Goal: Task Accomplishment & Management: Manage account settings

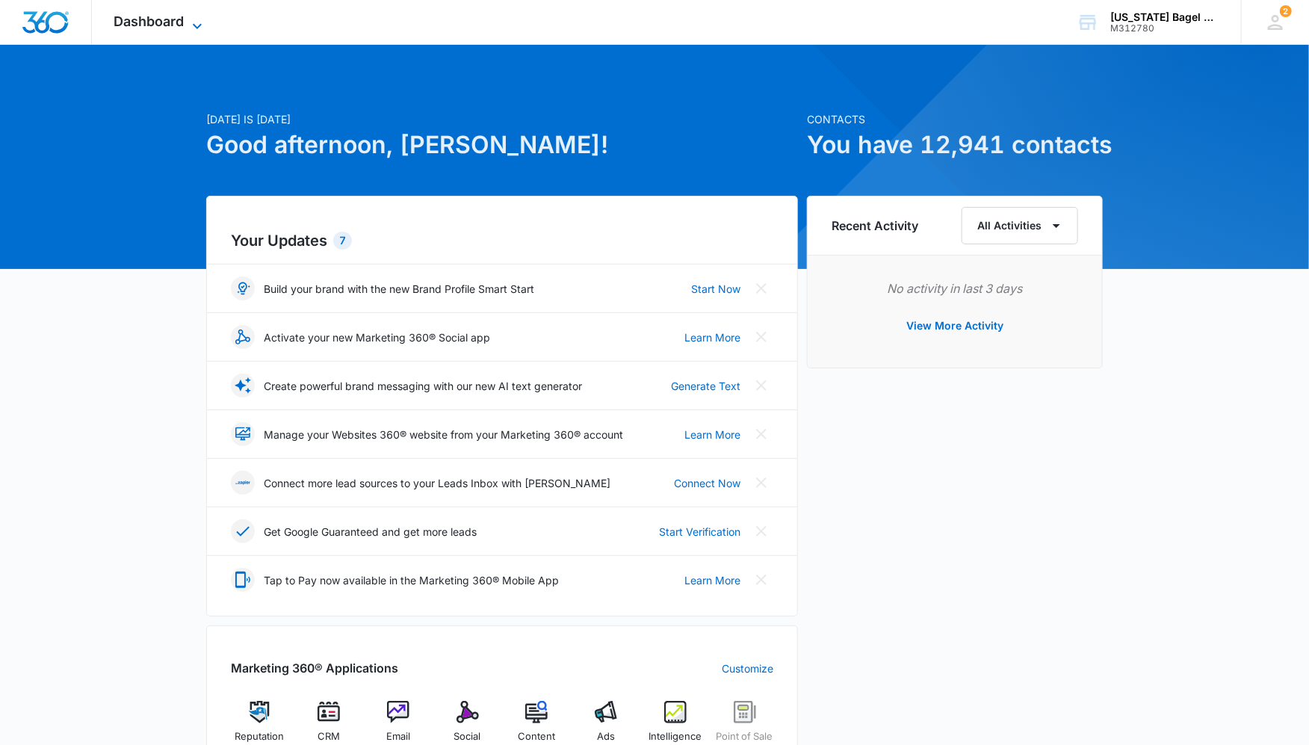
click at [164, 25] on span "Dashboard" at bounding box center [149, 21] width 70 height 16
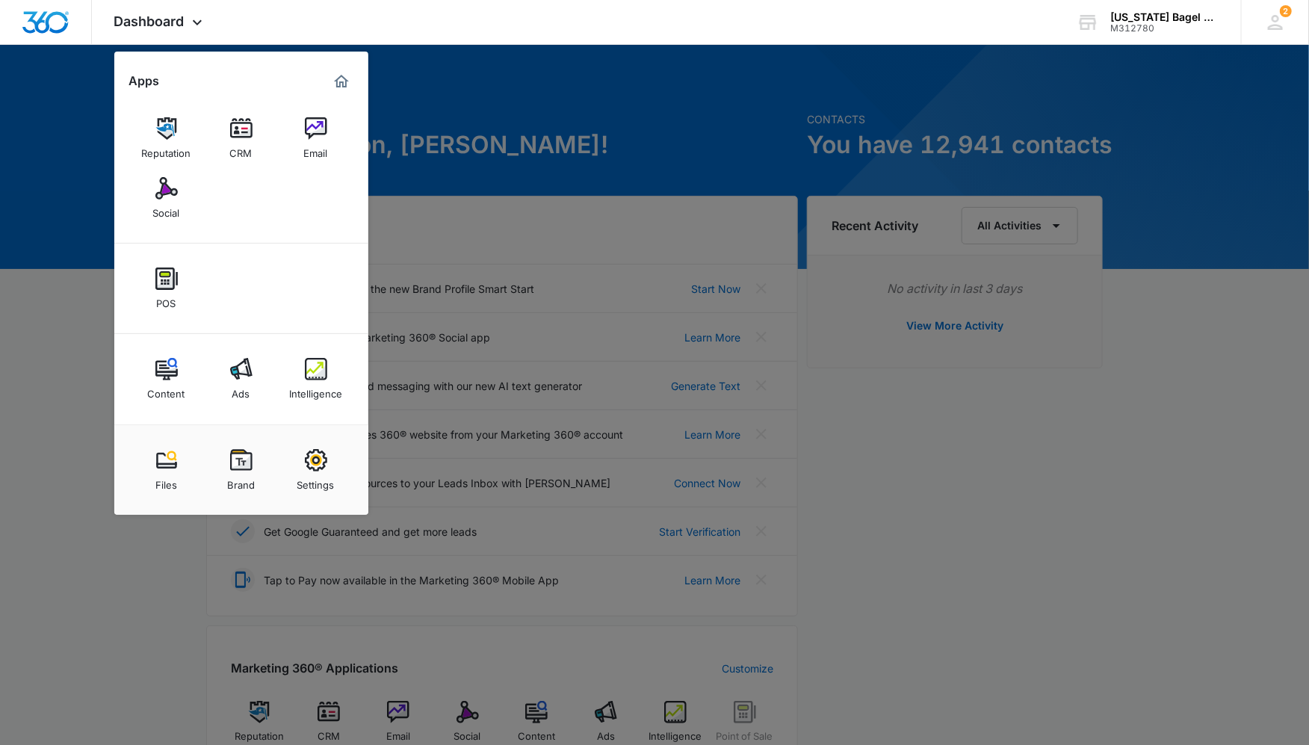
click at [582, 104] on div at bounding box center [654, 372] width 1309 height 745
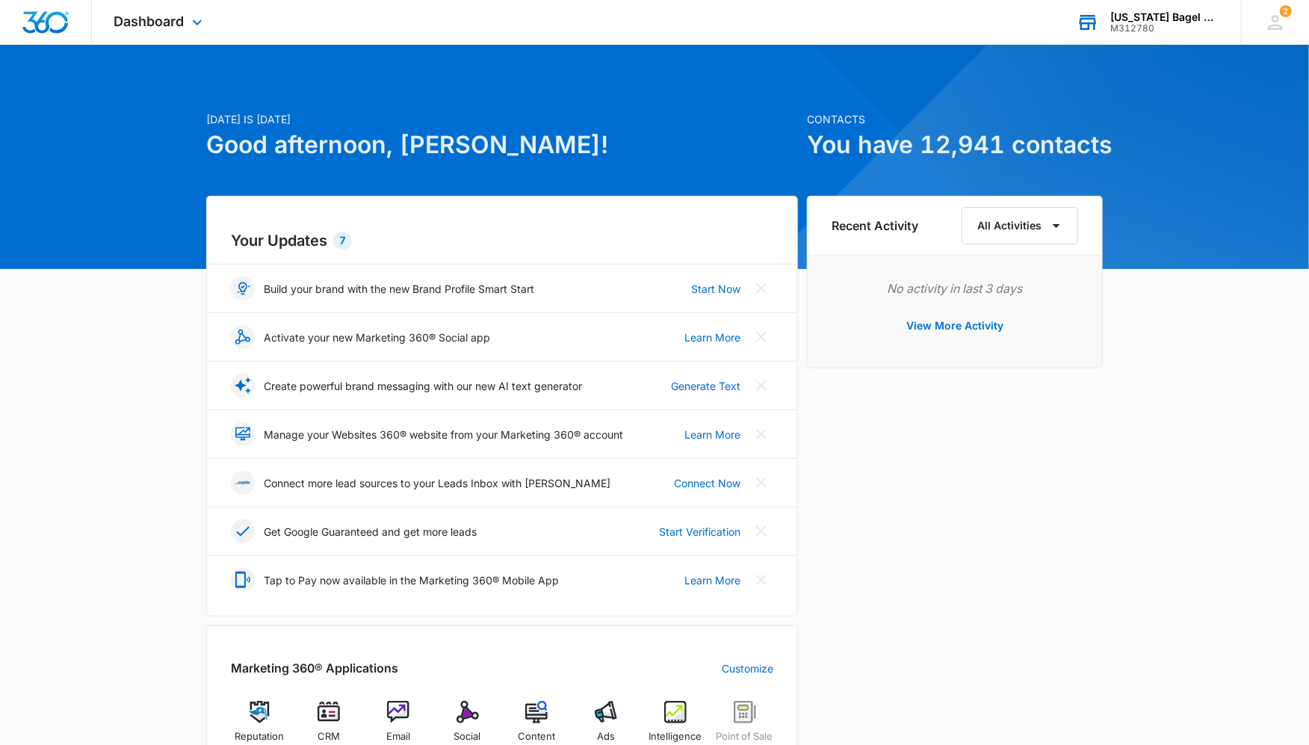
click at [1162, 20] on div "Colorado Bagel Company" at bounding box center [1164, 17] width 109 height 12
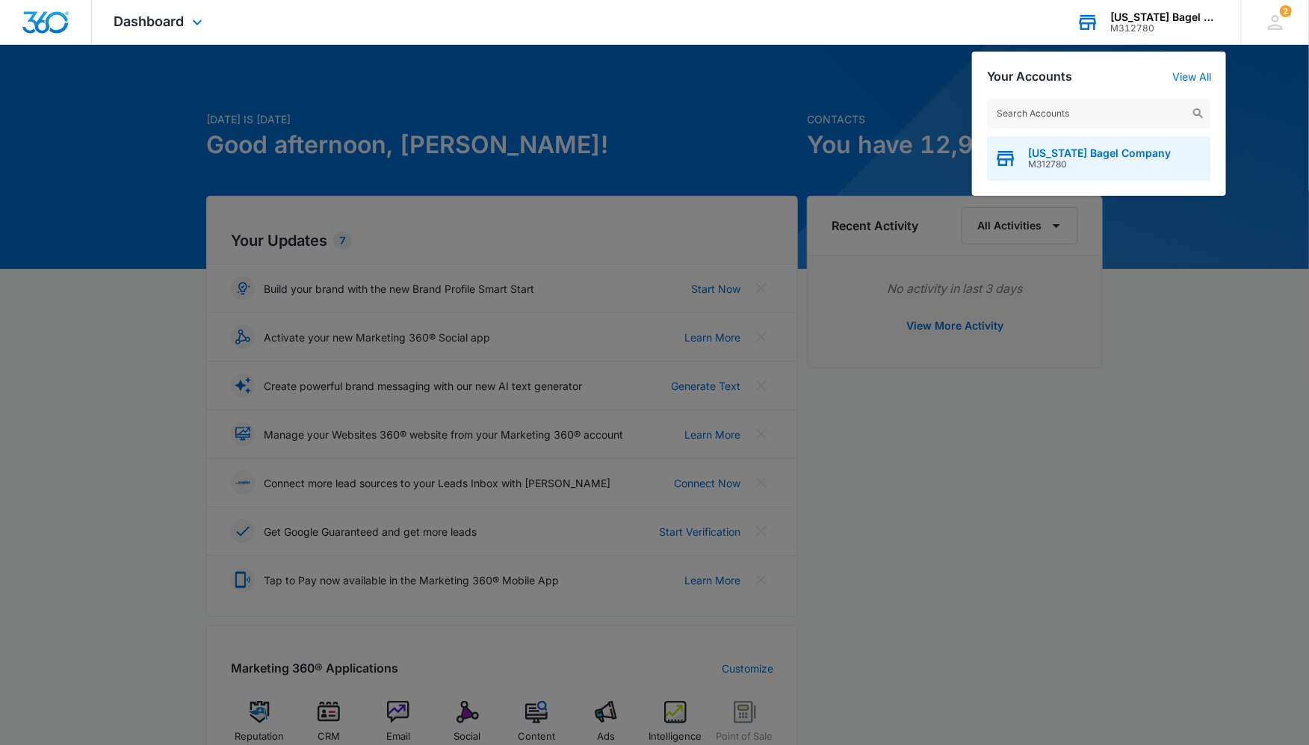
click at [1113, 154] on span "Colorado Bagel Company" at bounding box center [1099, 153] width 143 height 12
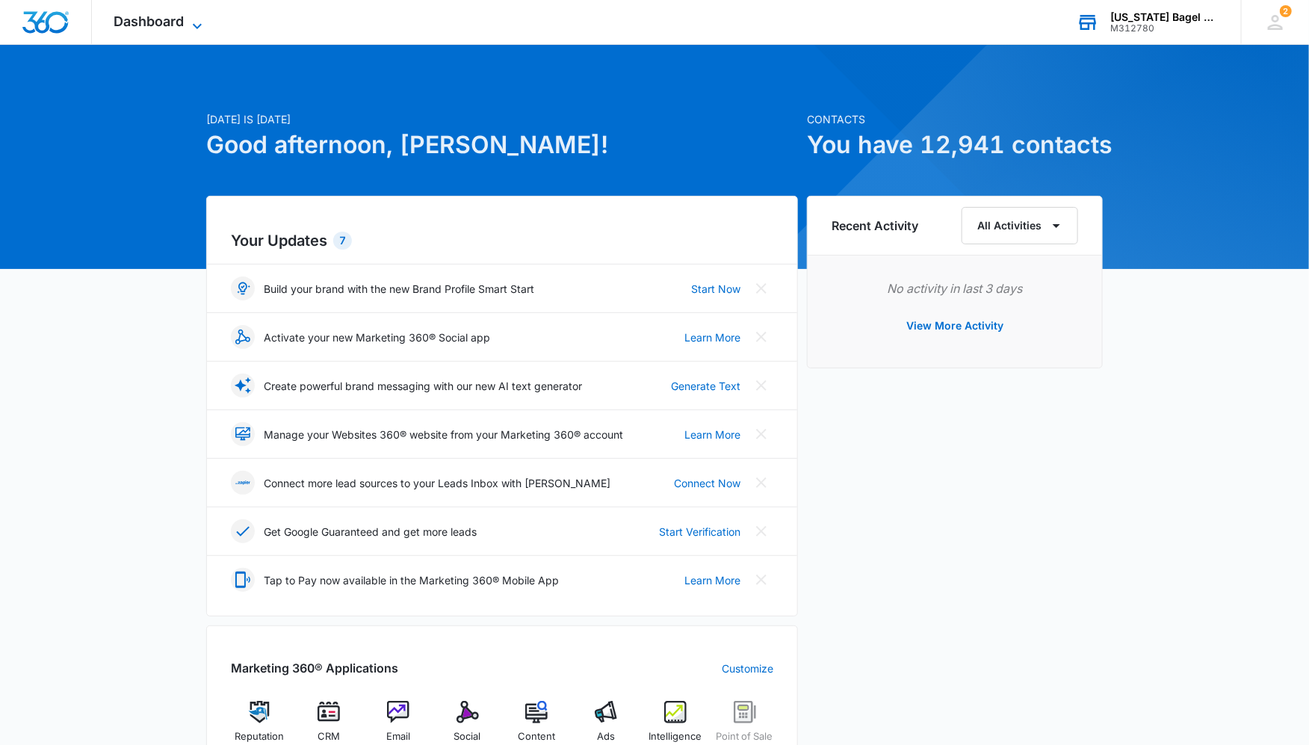
click at [126, 18] on span "Dashboard" at bounding box center [149, 21] width 70 height 16
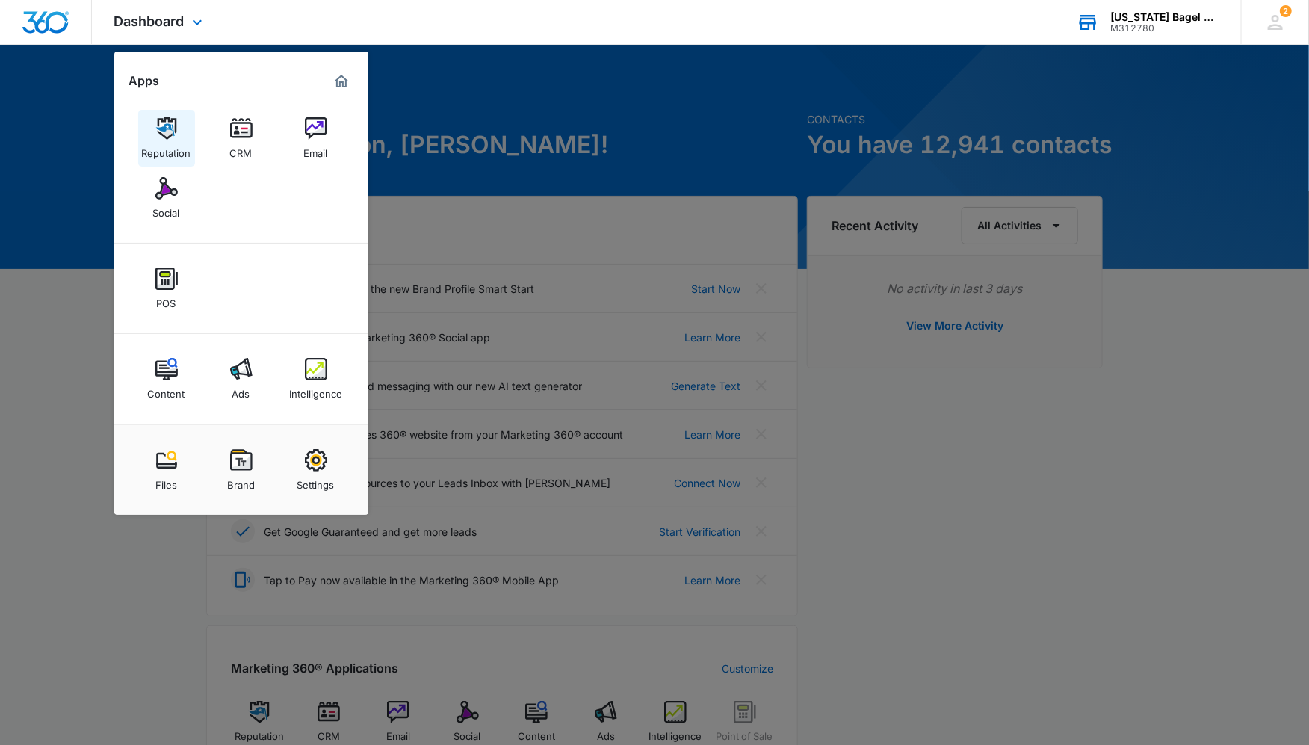
click at [177, 133] on link "Reputation" at bounding box center [166, 138] width 57 height 57
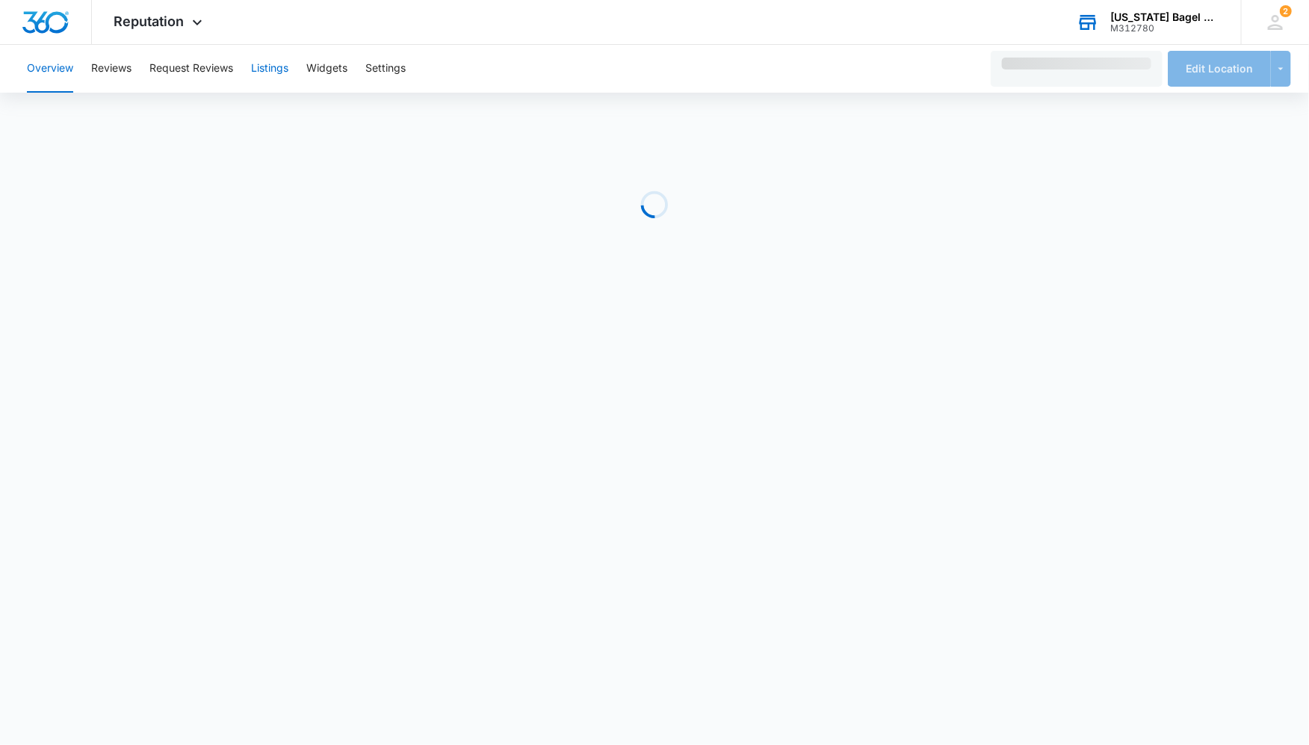
click at [276, 67] on button "Listings" at bounding box center [269, 69] width 37 height 48
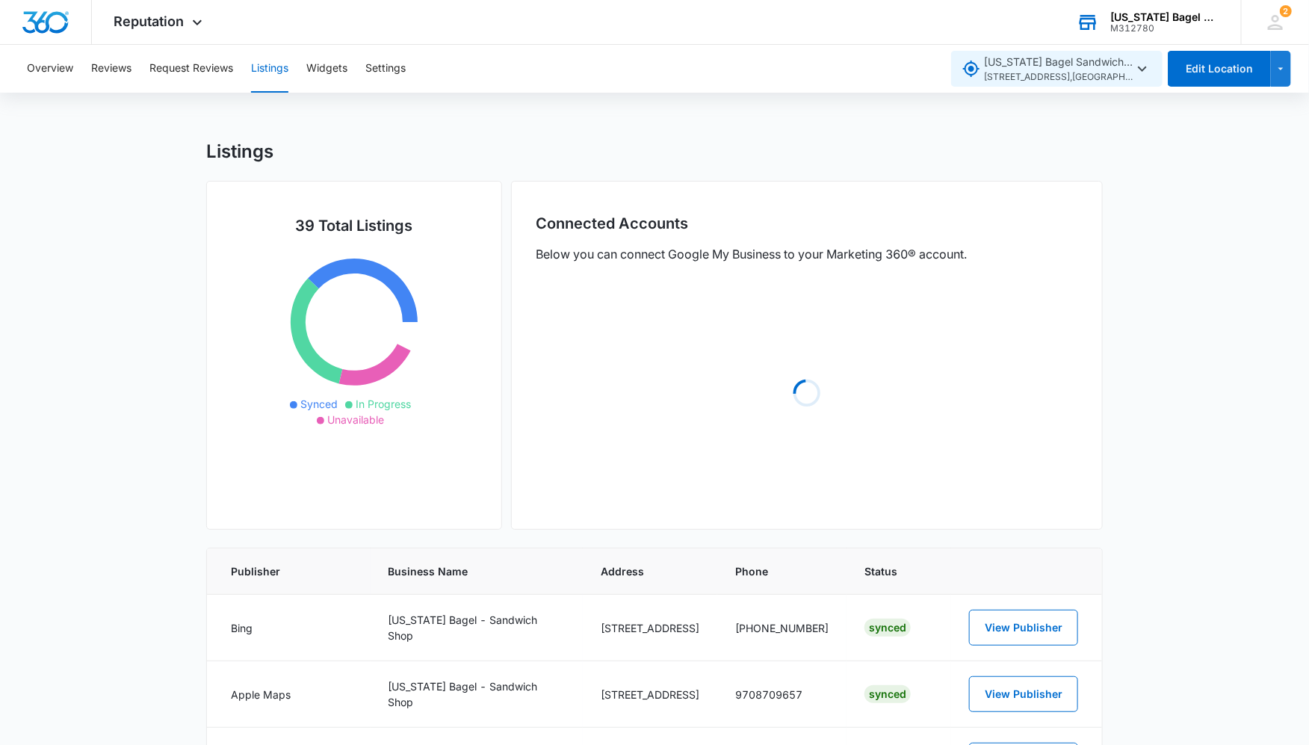
click at [1110, 67] on span "Colorado Bagel Sandwich Shop 1815 Central Park Drive , Steamboat Springs , CO" at bounding box center [1058, 69] width 149 height 31
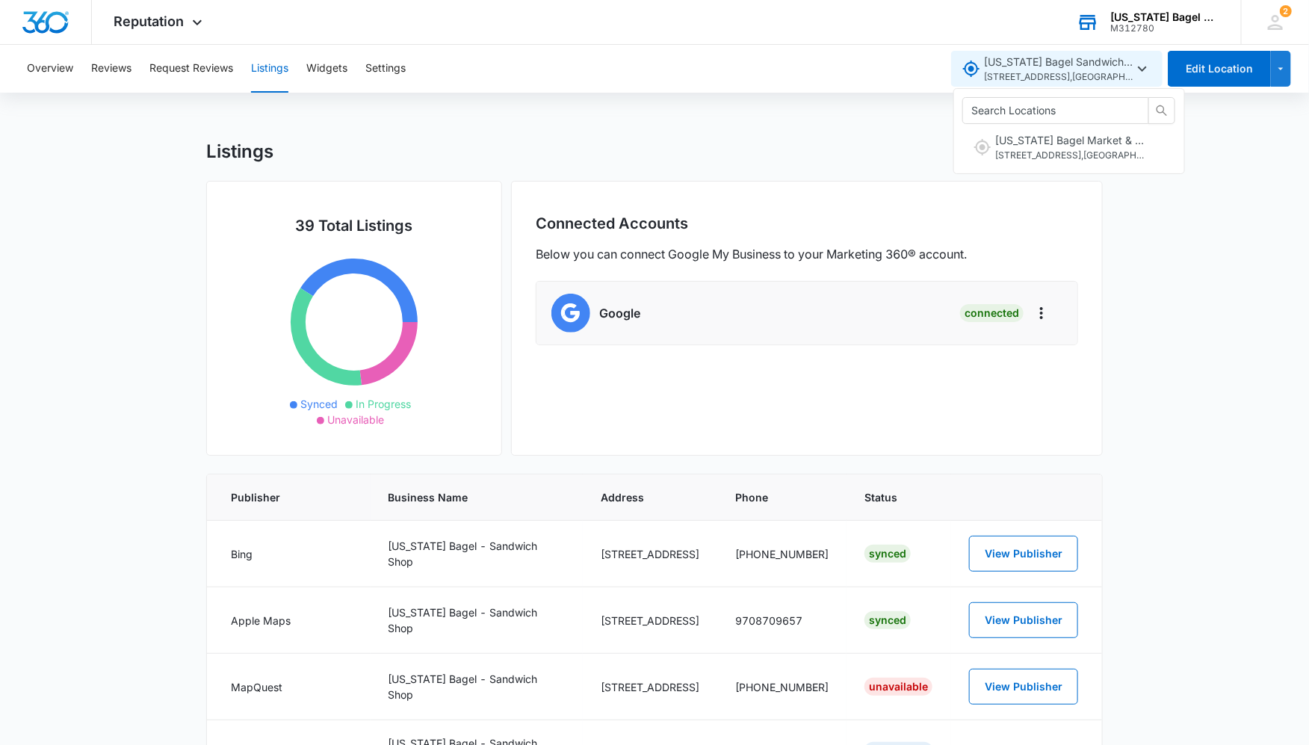
click at [1110, 67] on span "Colorado Bagel Sandwich Shop 1815 Central Park Drive , Steamboat Springs , CO" at bounding box center [1058, 69] width 149 height 31
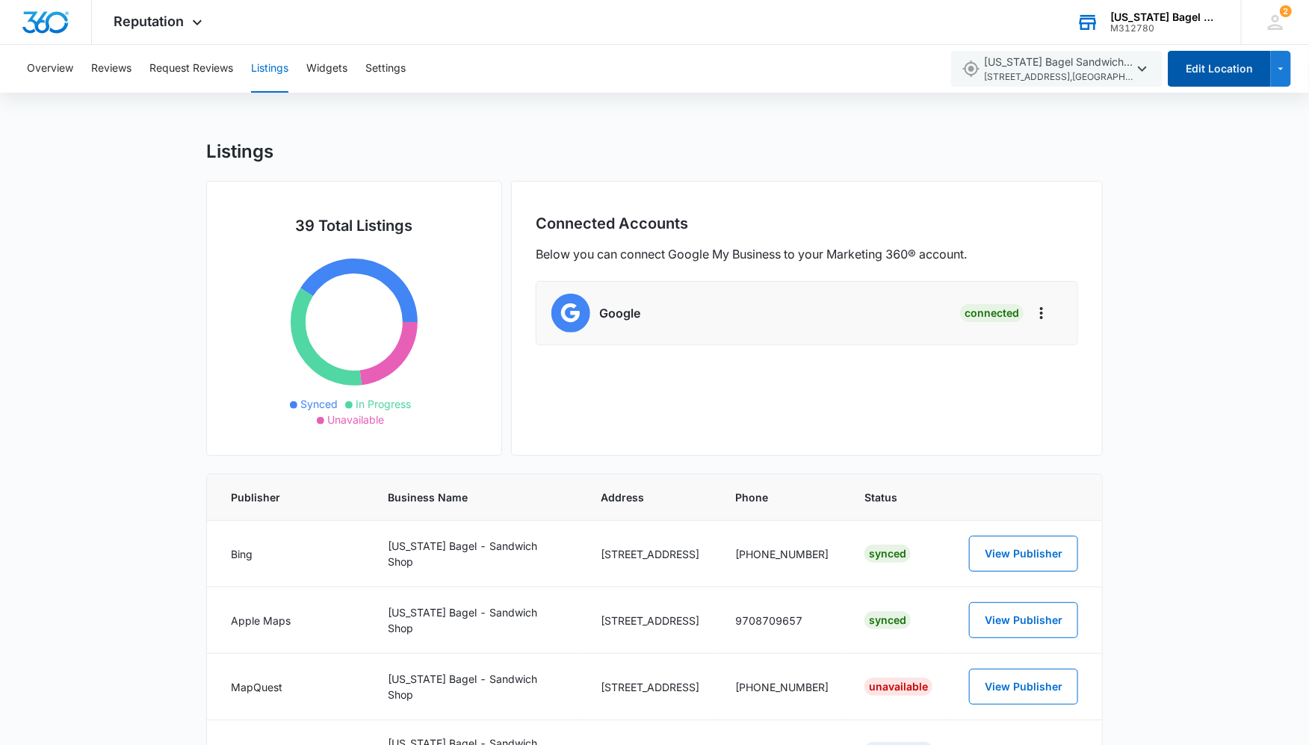
click at [1243, 72] on button "Edit Location" at bounding box center [1219, 69] width 103 height 36
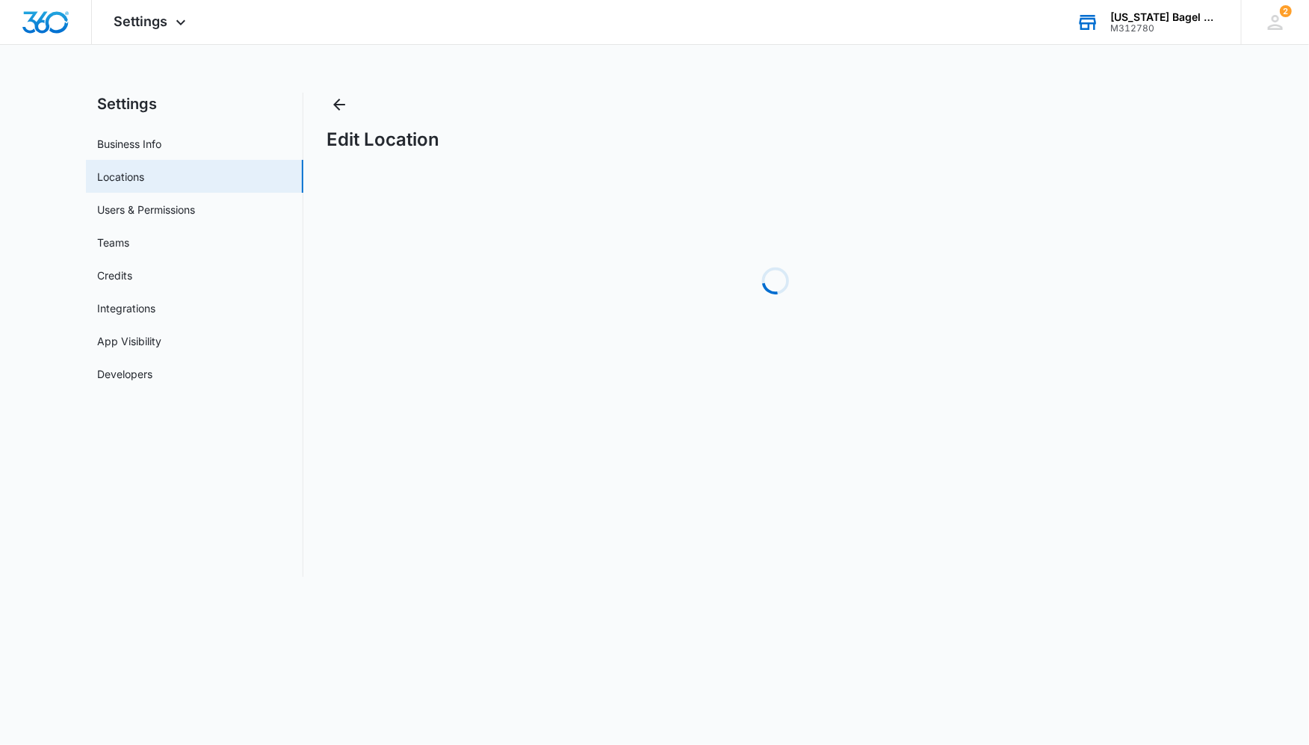
select select "Colorado"
select select "1993"
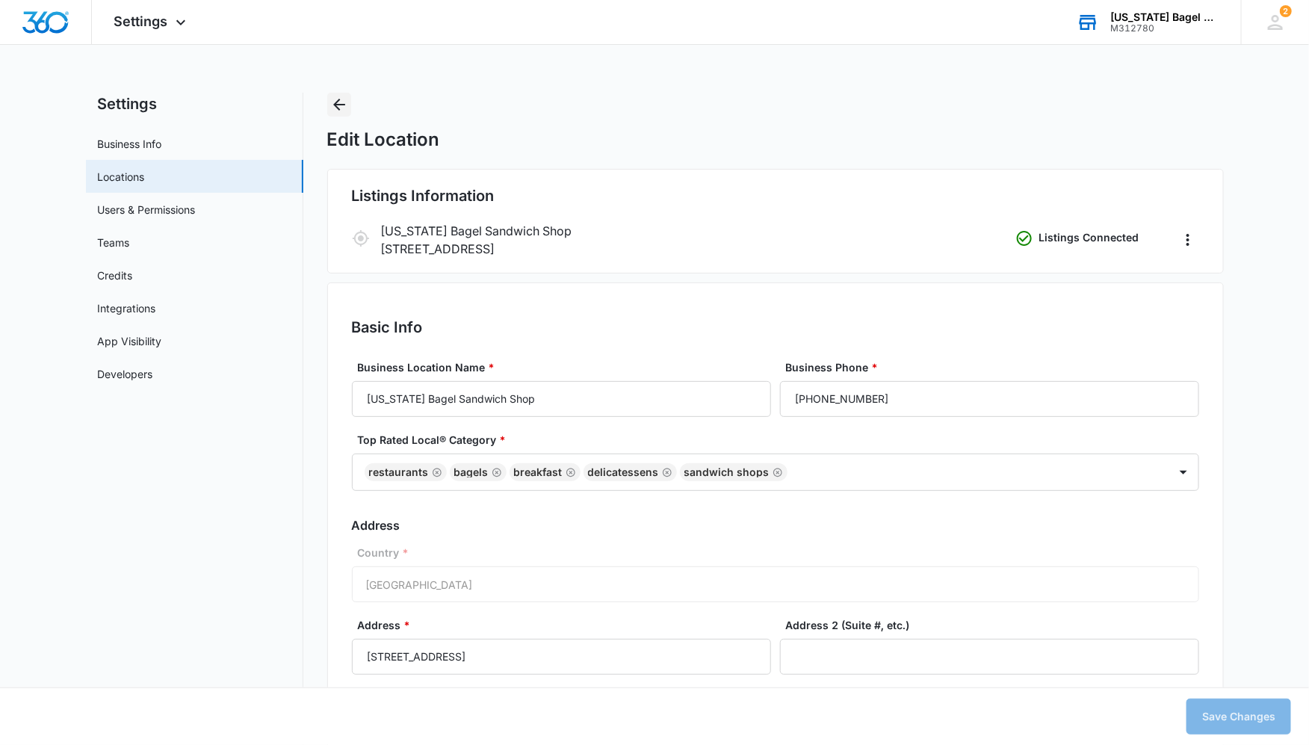
click at [343, 96] on icon "Back" at bounding box center [339, 105] width 18 height 18
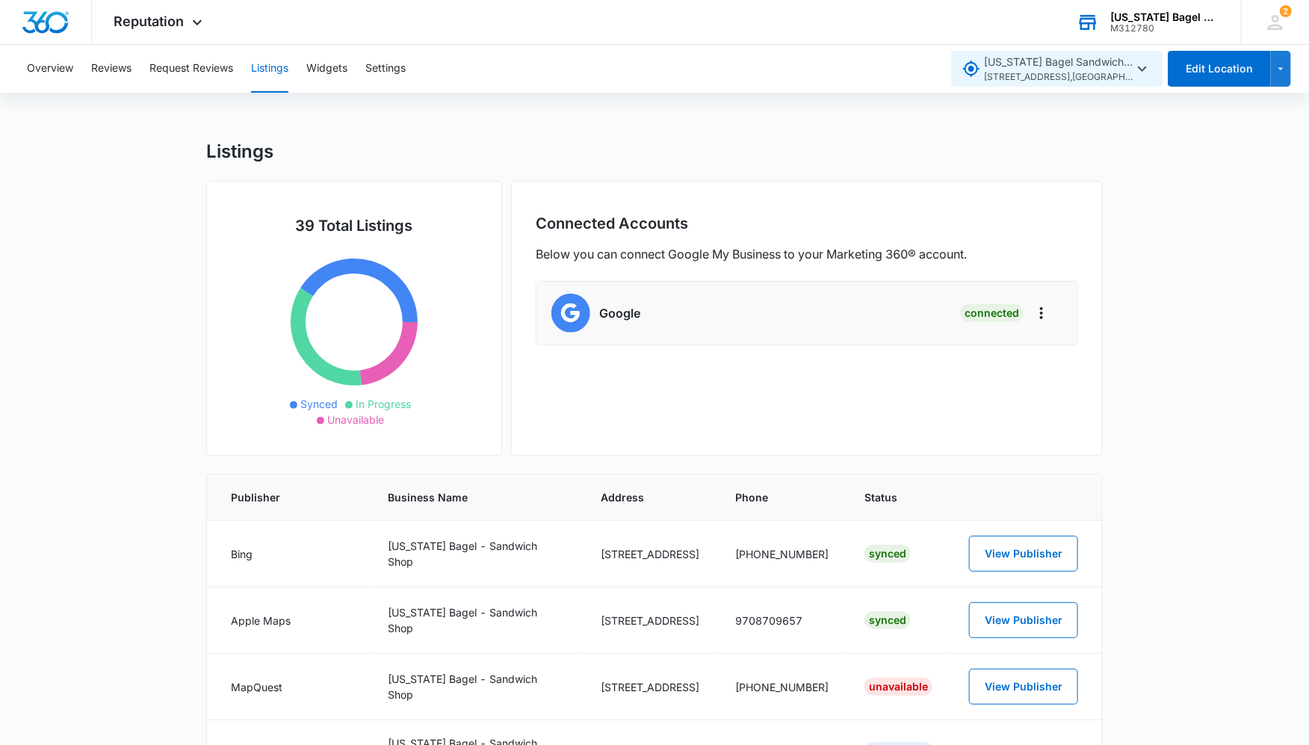
click at [1013, 86] on button "Colorado Bagel Sandwich Shop 1815 Central Park Drive , Steamboat Springs , CO" at bounding box center [1056, 69] width 211 height 36
click at [1030, 143] on span "Colorado Bagel Market & Deli 2851 Riverside Plaza , Steamboat Springs , CO" at bounding box center [1069, 147] width 149 height 31
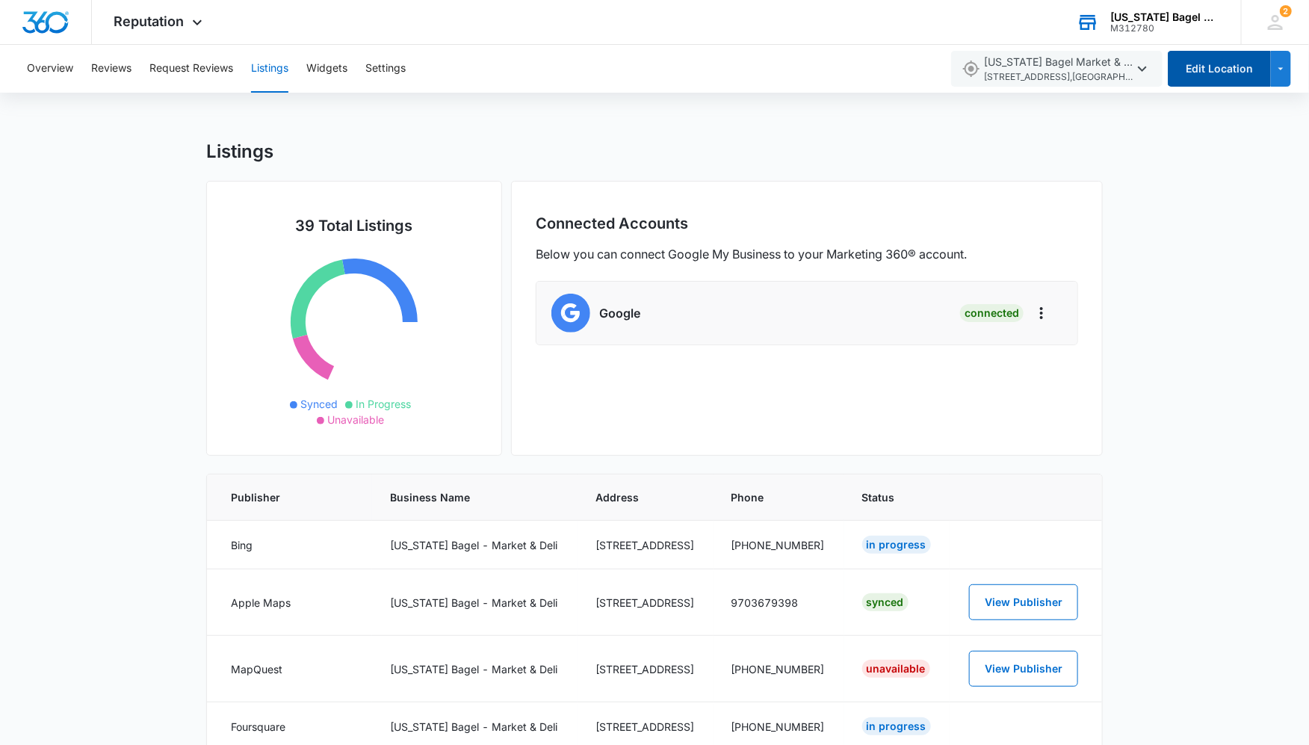
click at [1217, 75] on button "Edit Location" at bounding box center [1219, 69] width 103 height 36
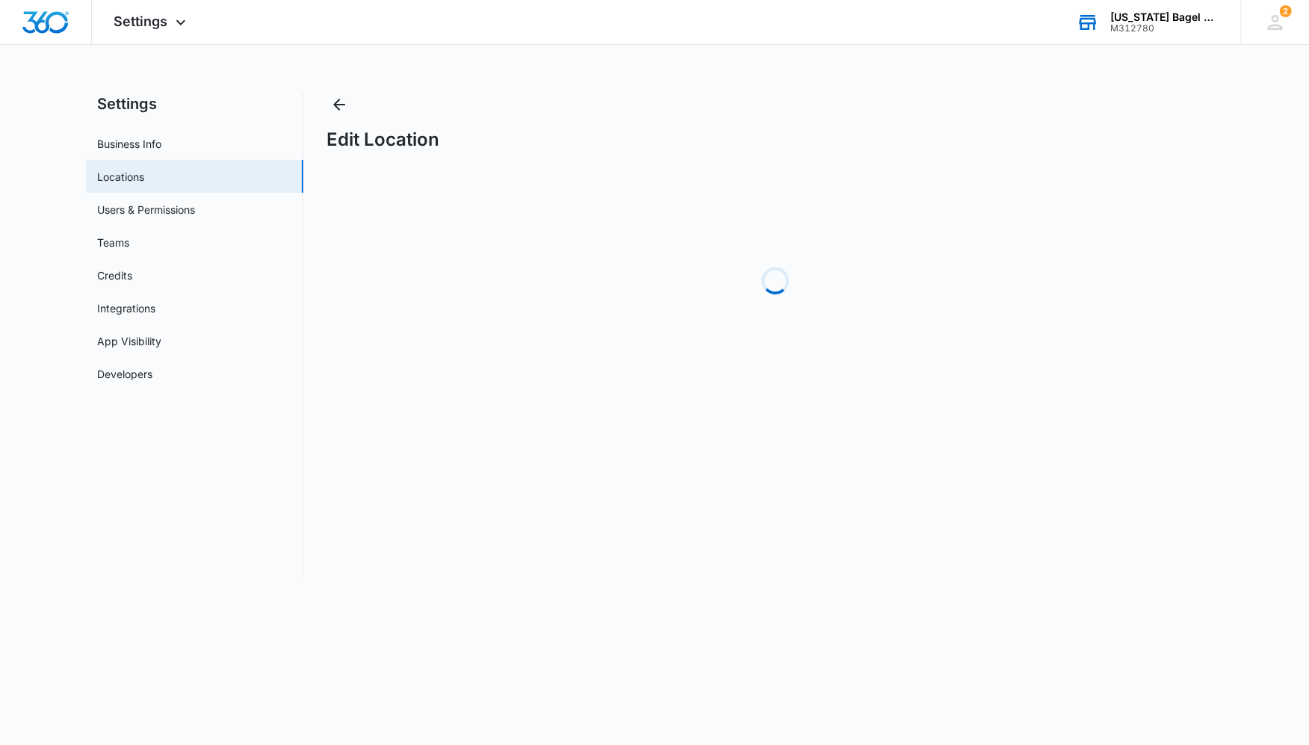
select select "[US_STATE]"
select select "2024"
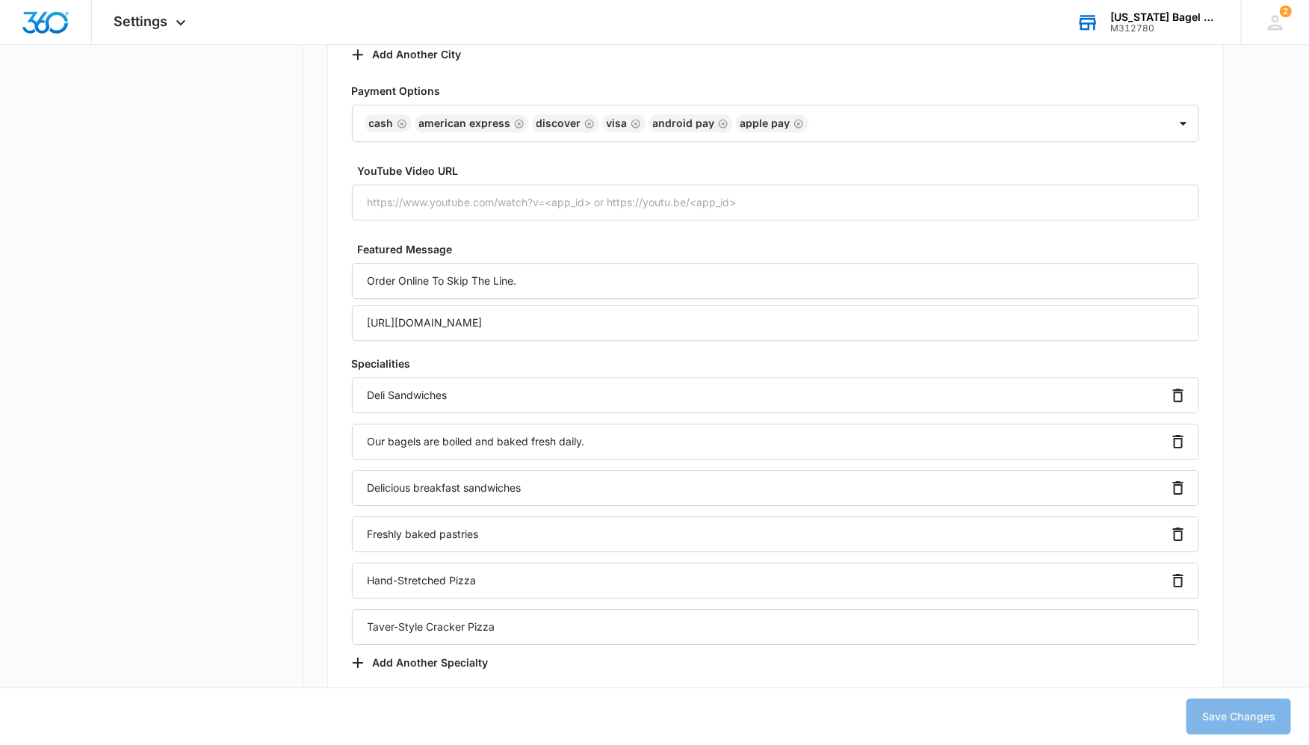
scroll to position [1881, 0]
click at [661, 320] on input "[URL][DOMAIN_NAME]" at bounding box center [775, 321] width 847 height 36
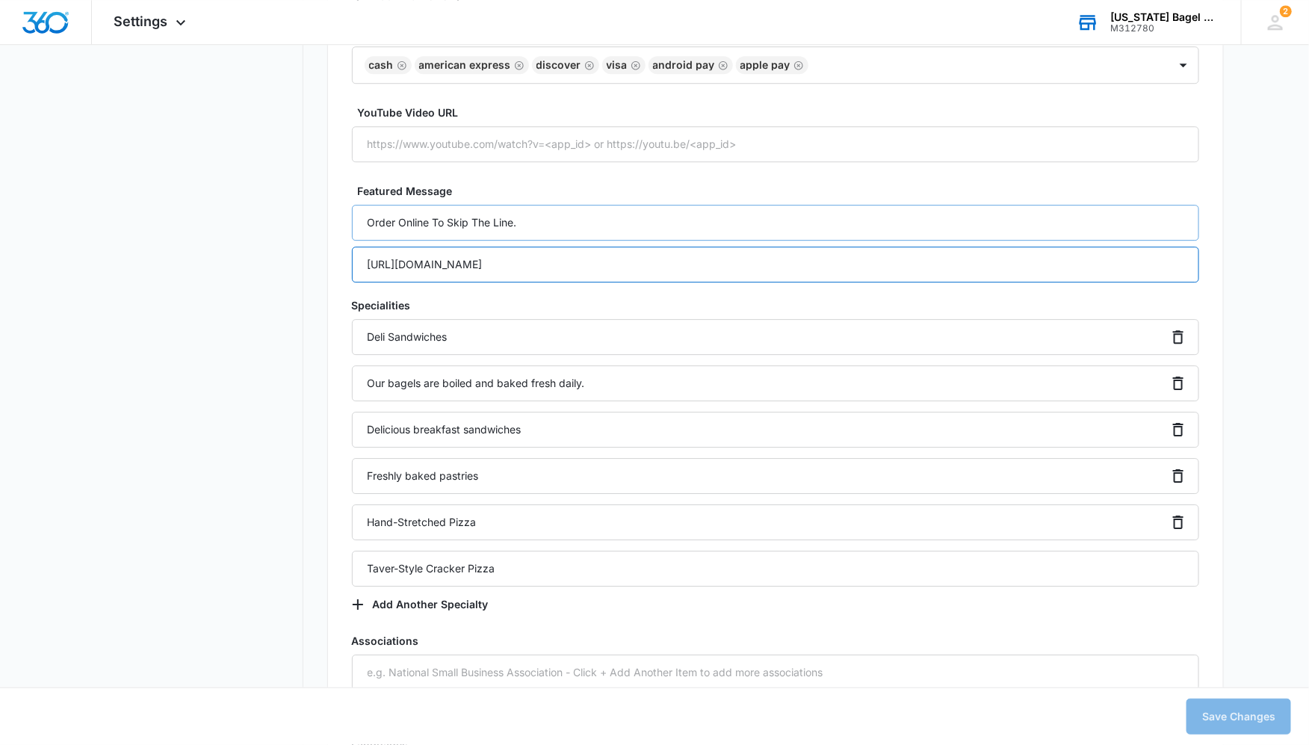
scroll to position [1940, 0]
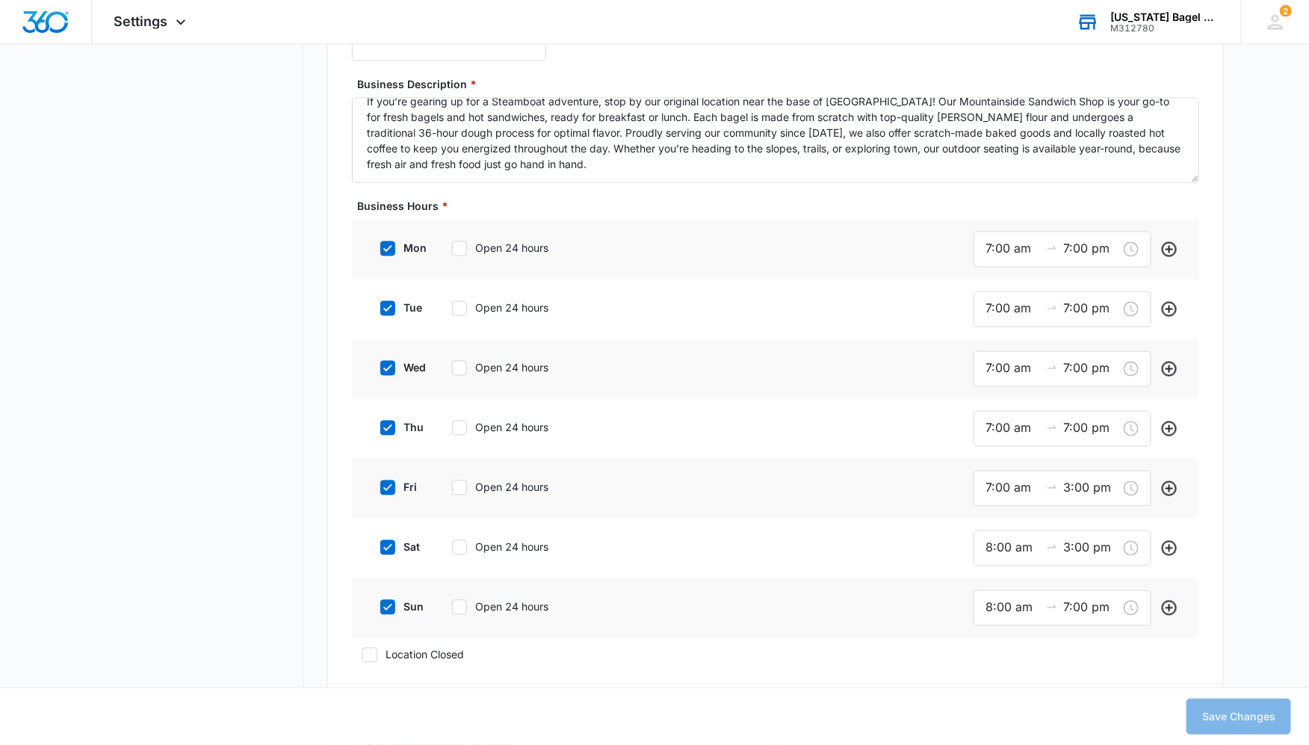
scroll to position [0, 0]
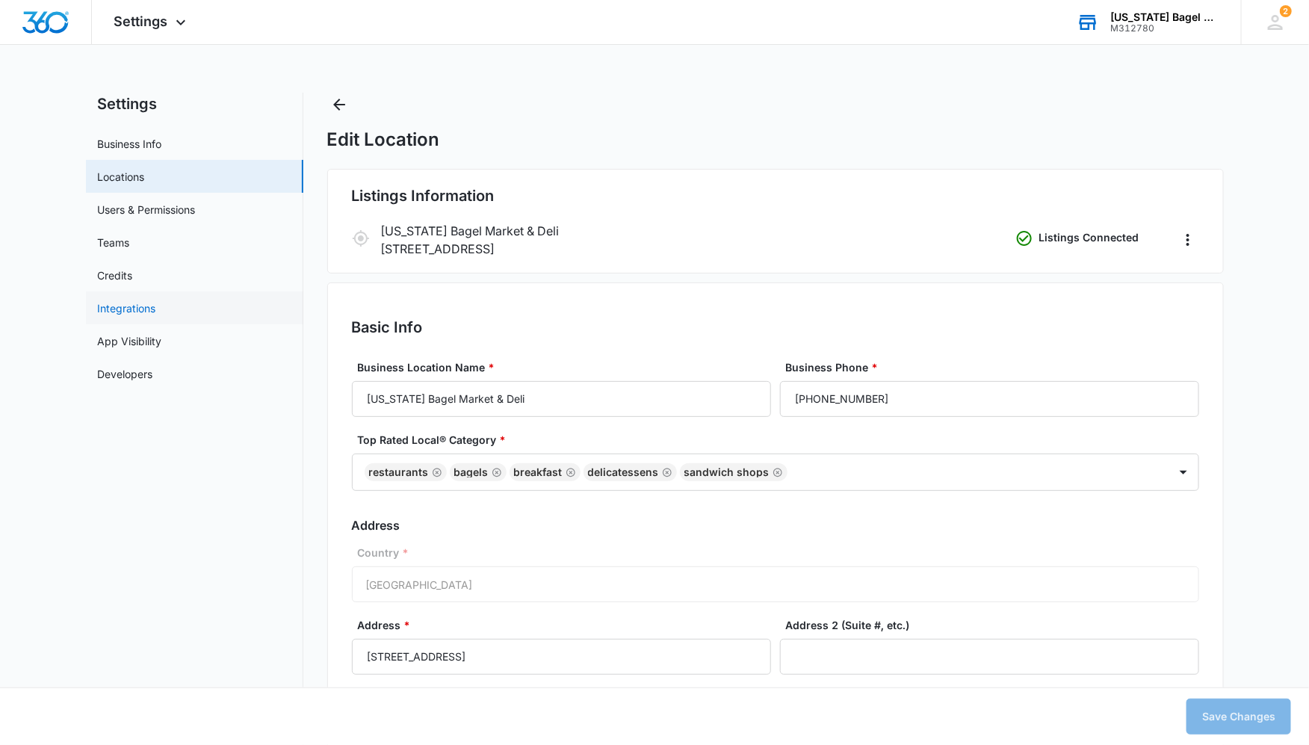
click at [156, 301] on link "Integrations" at bounding box center [127, 308] width 58 height 16
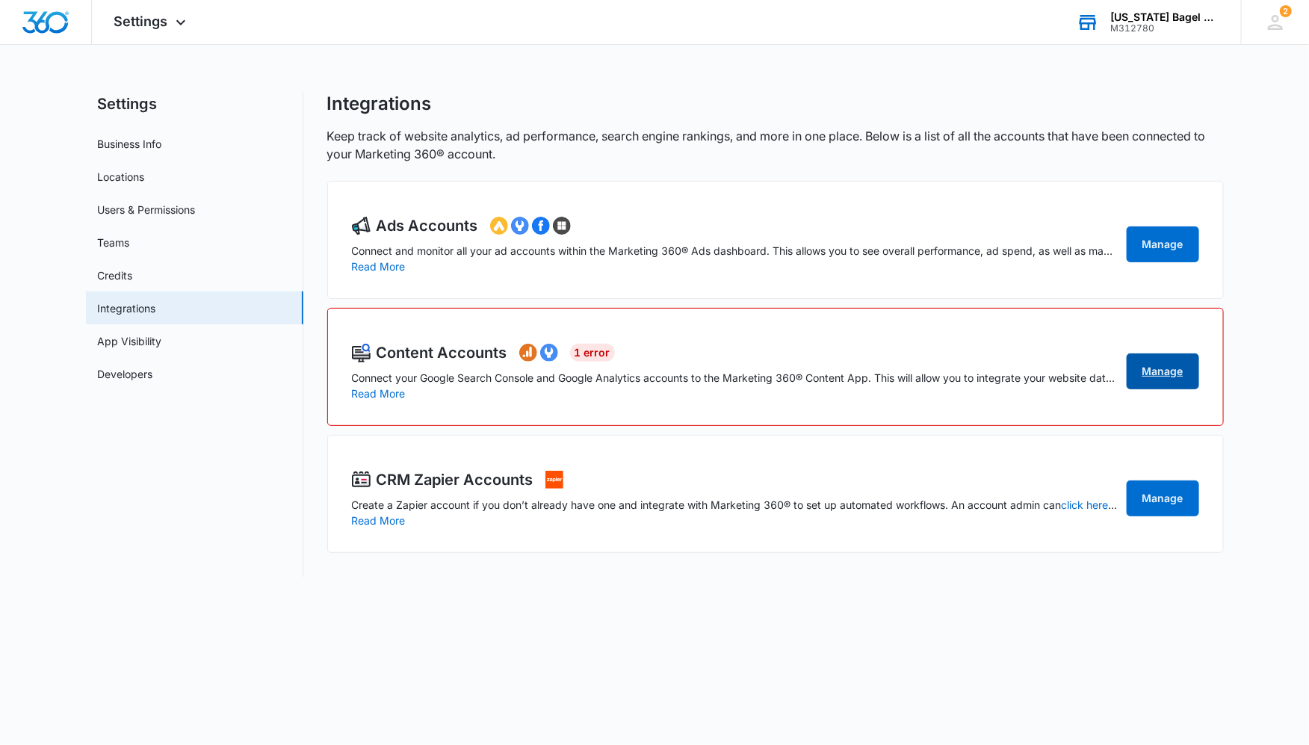
click at [1163, 375] on link "Manage" at bounding box center [1163, 371] width 72 height 36
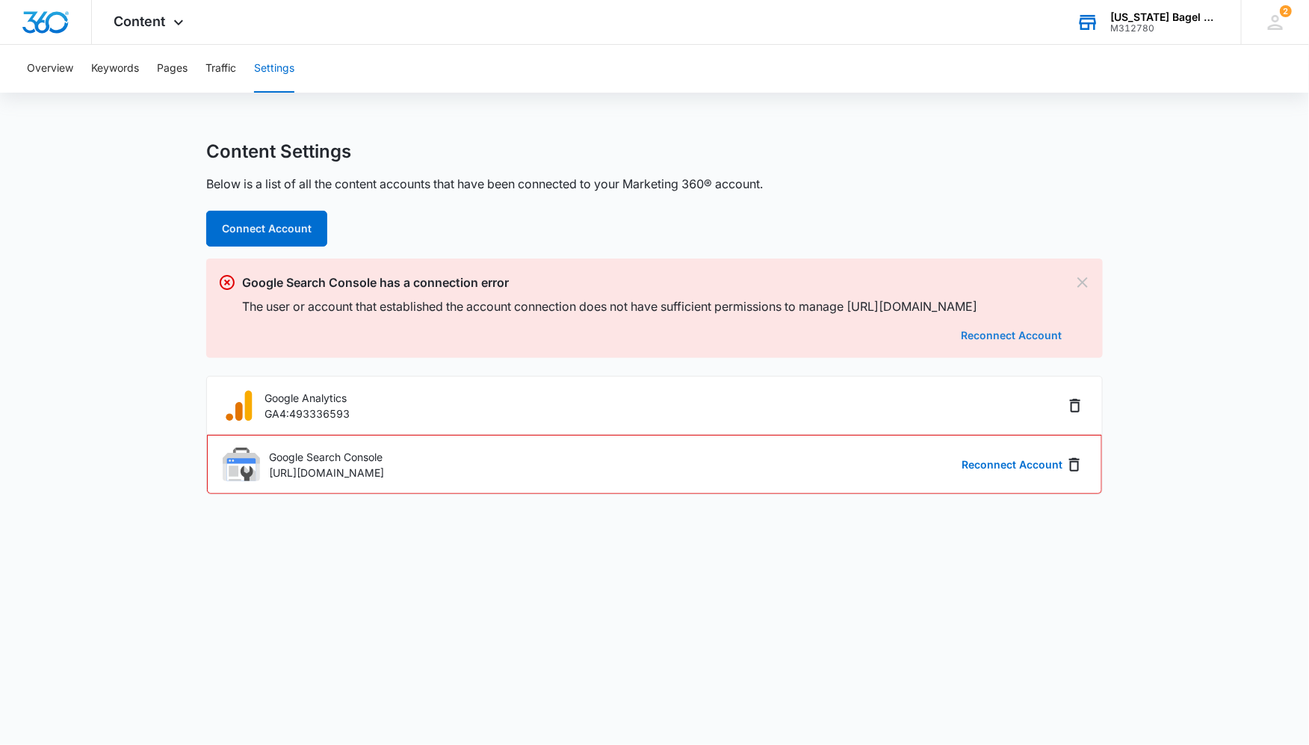
click at [1025, 338] on button "Reconnect Account" at bounding box center [1011, 335] width 101 height 10
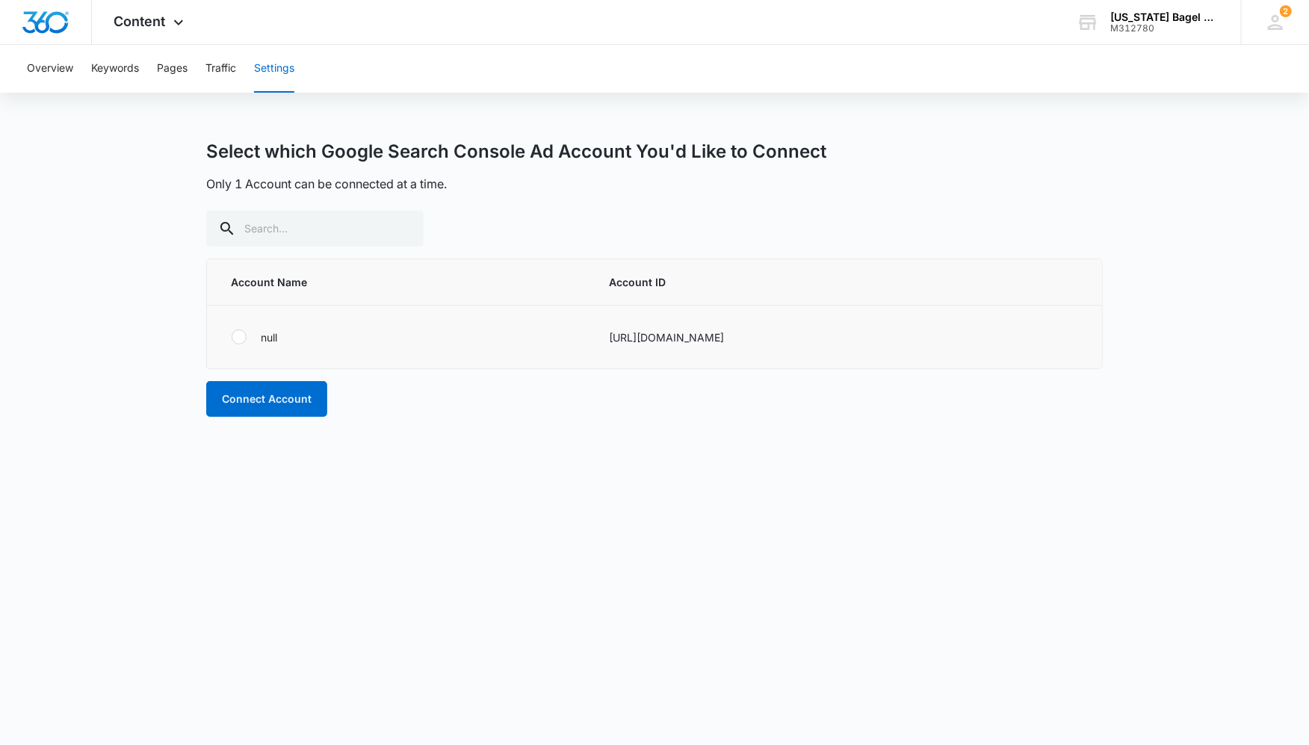
click at [236, 330] on div at bounding box center [239, 337] width 15 height 15
click at [232, 337] on input "radio" at bounding box center [231, 337] width 1 height 1
click at [273, 401] on button "Connect Account" at bounding box center [266, 399] width 121 height 36
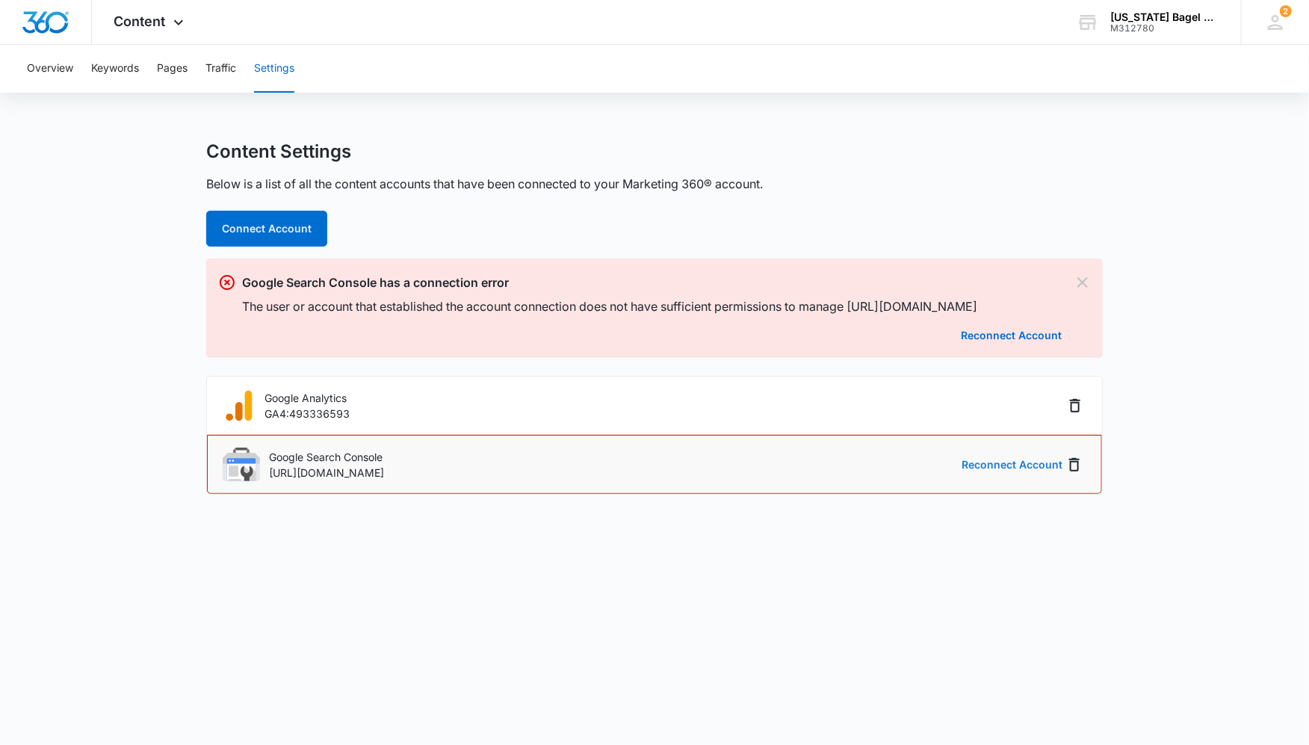
click at [1008, 466] on button "Reconnect Account" at bounding box center [1012, 465] width 101 height 10
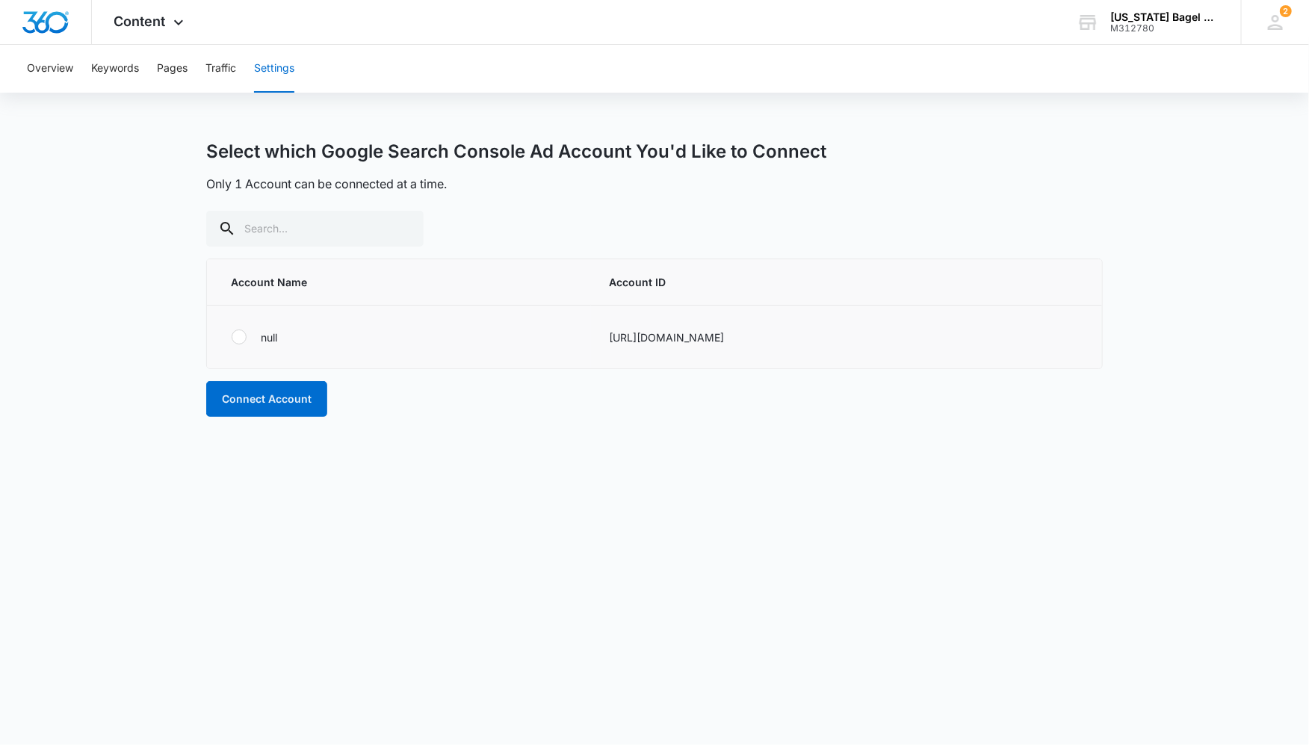
click at [232, 338] on div at bounding box center [239, 337] width 15 height 15
click at [232, 338] on input "radio" at bounding box center [231, 337] width 1 height 1
click at [276, 392] on button "Connect Account" at bounding box center [266, 399] width 121 height 36
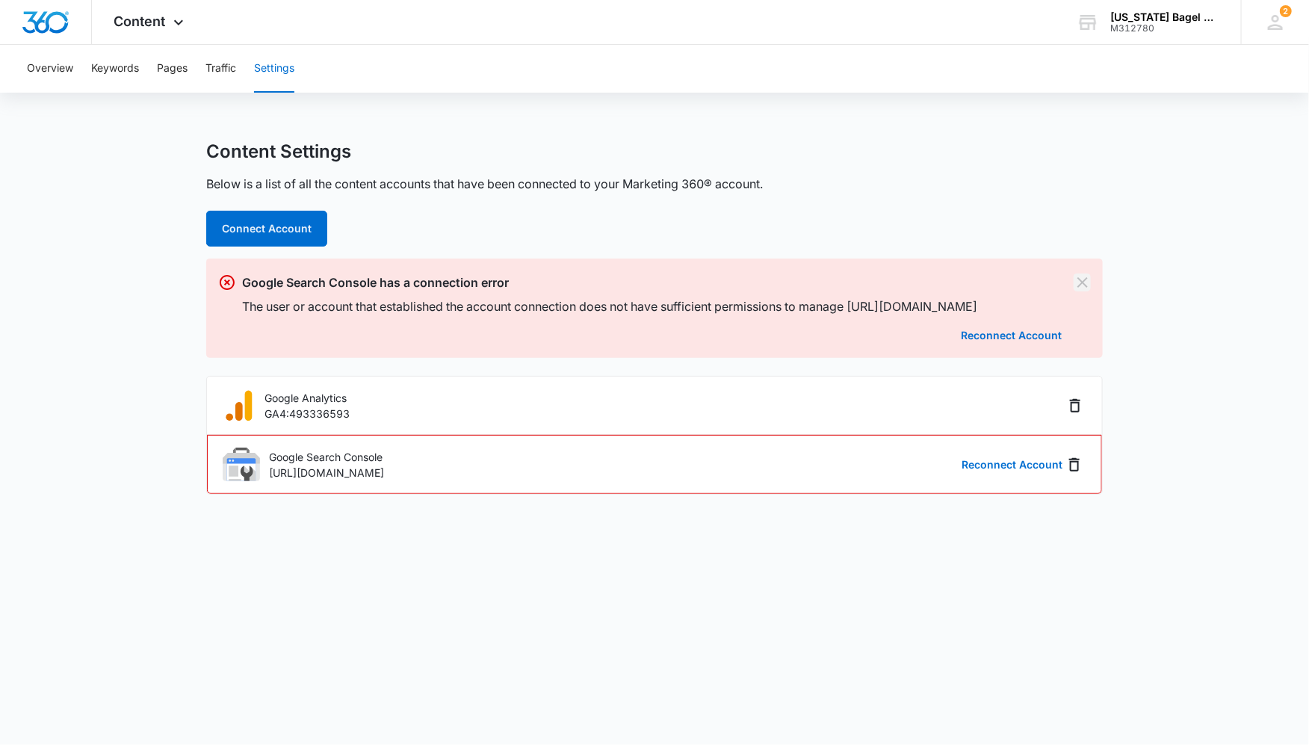
click at [1086, 279] on icon "Dismiss" at bounding box center [1083, 282] width 10 height 10
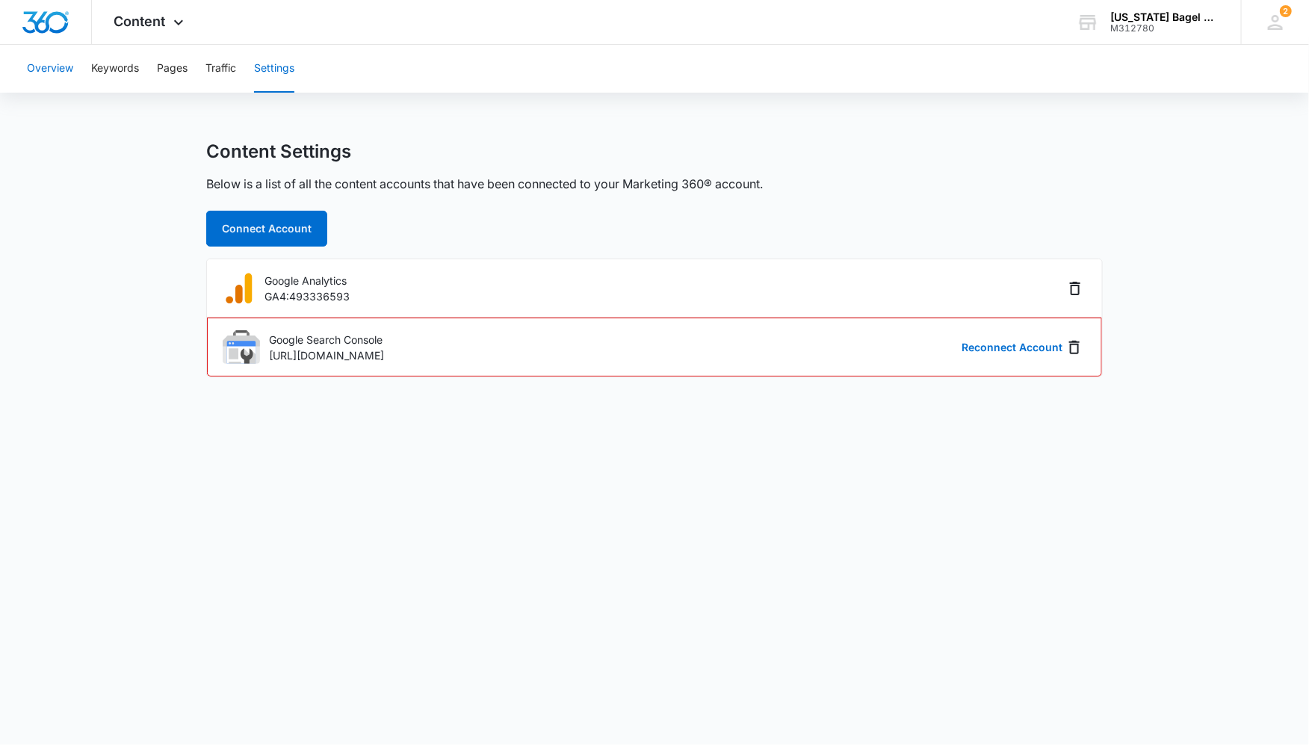
click at [51, 67] on button "Overview" at bounding box center [50, 69] width 46 height 48
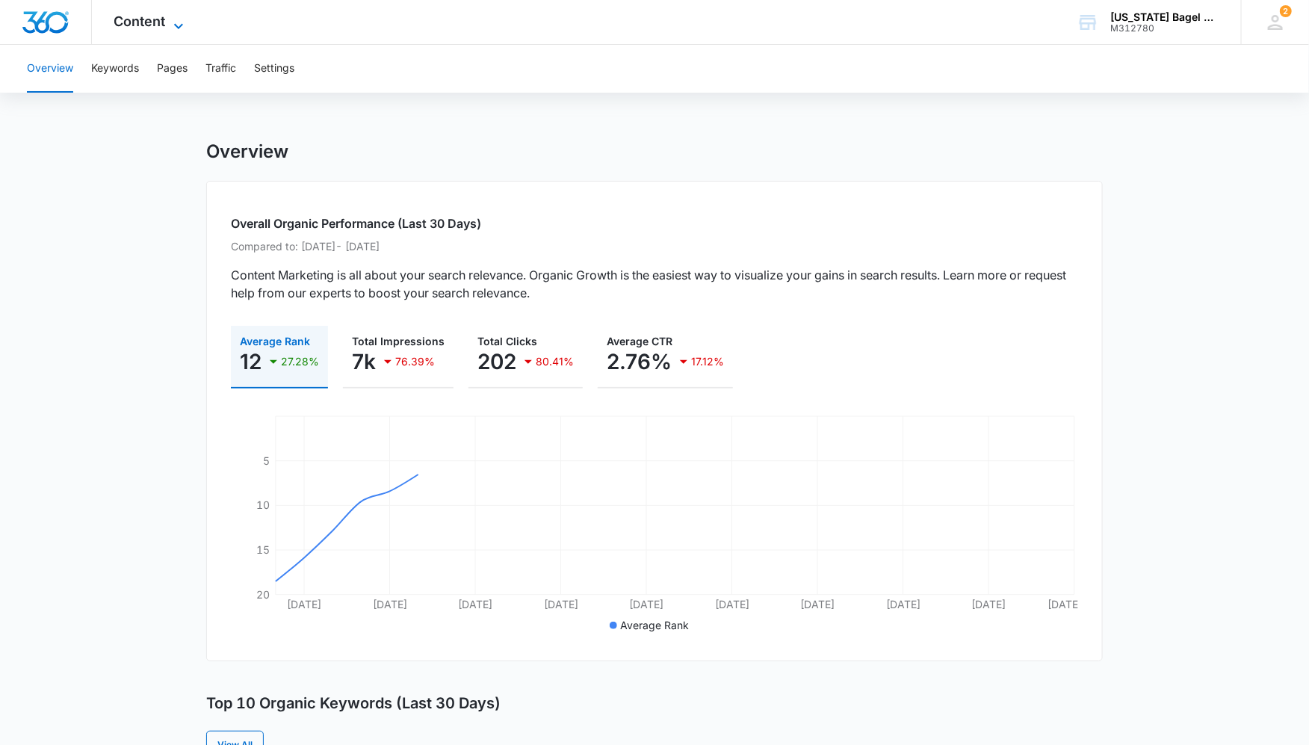
click at [144, 22] on span "Content" at bounding box center [140, 21] width 52 height 16
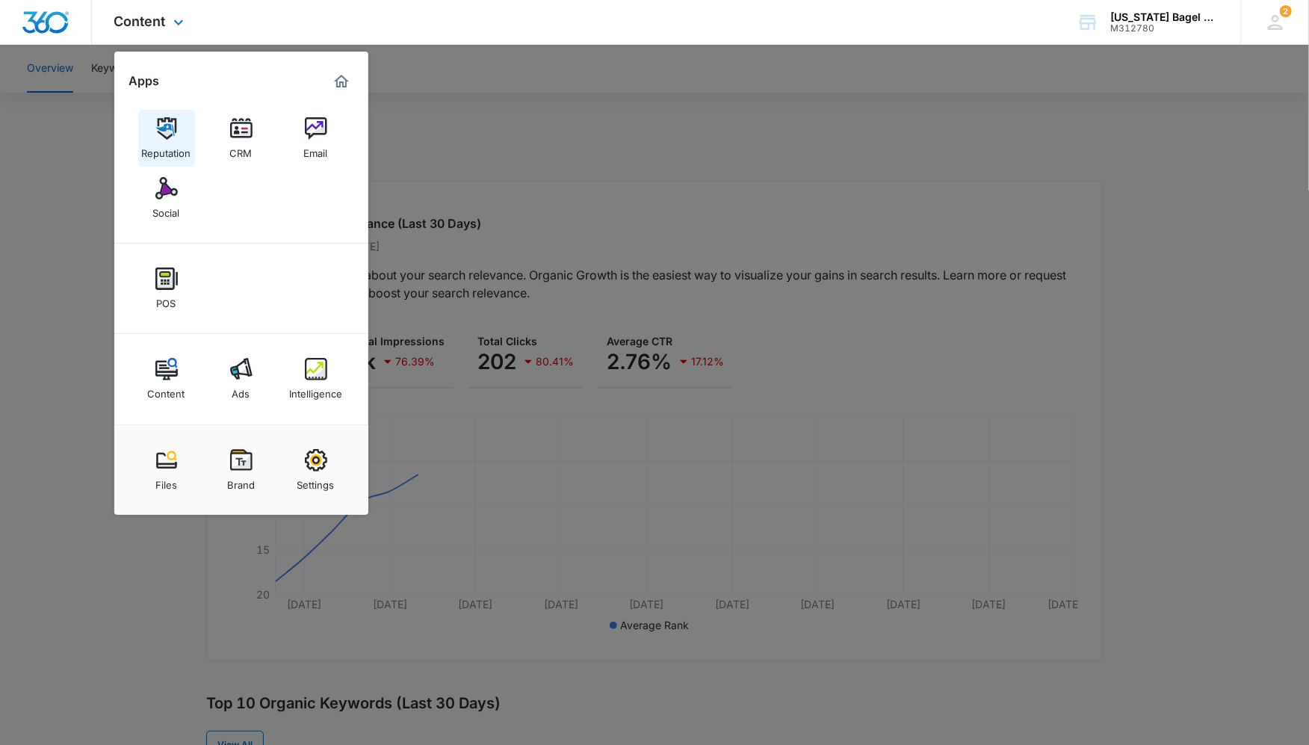
click at [156, 127] on img at bounding box center [166, 128] width 22 height 22
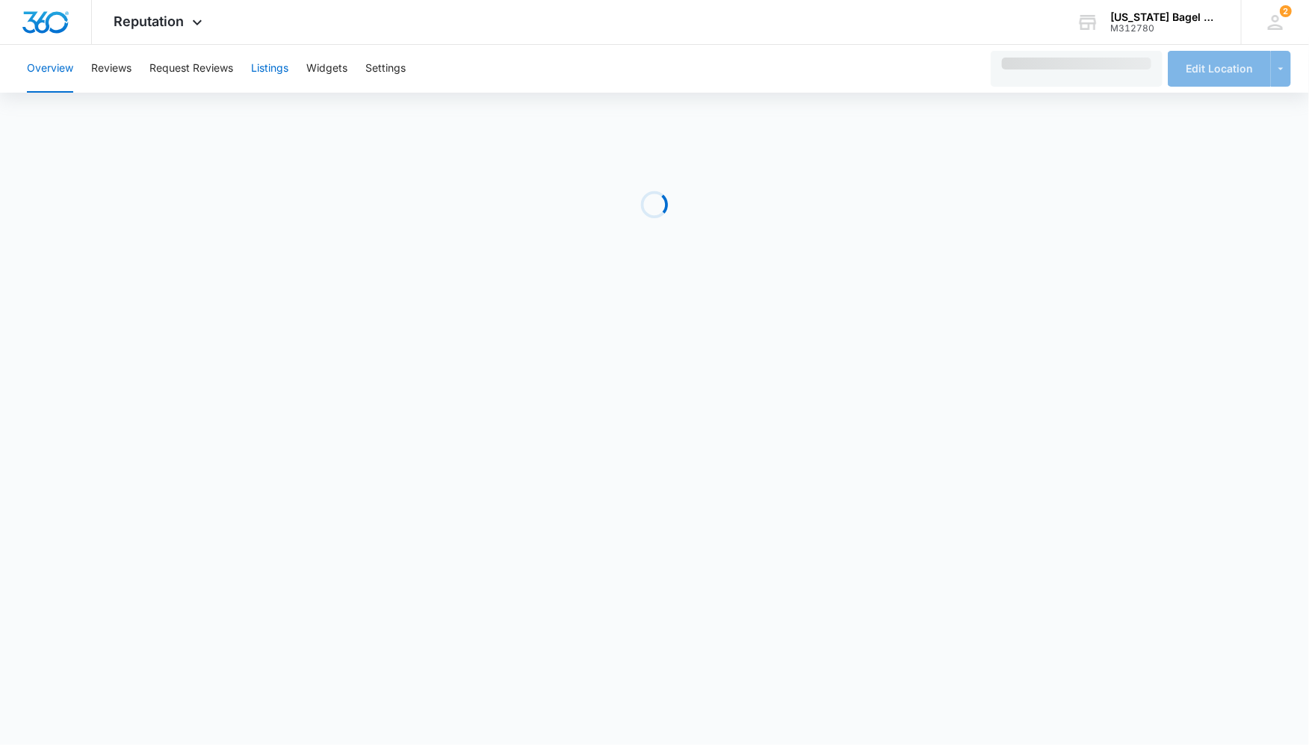
click at [265, 70] on button "Listings" at bounding box center [269, 69] width 37 height 48
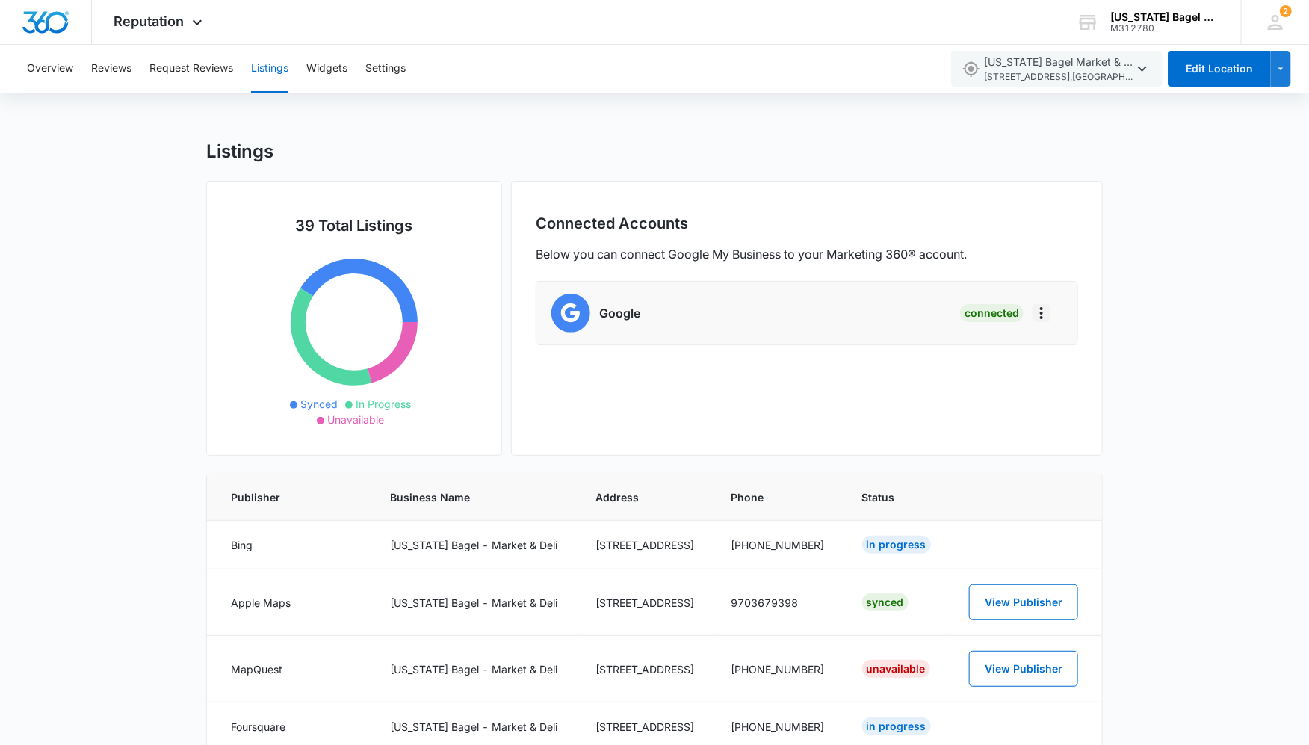
click at [1044, 308] on icon "Actions" at bounding box center [1042, 313] width 18 height 18
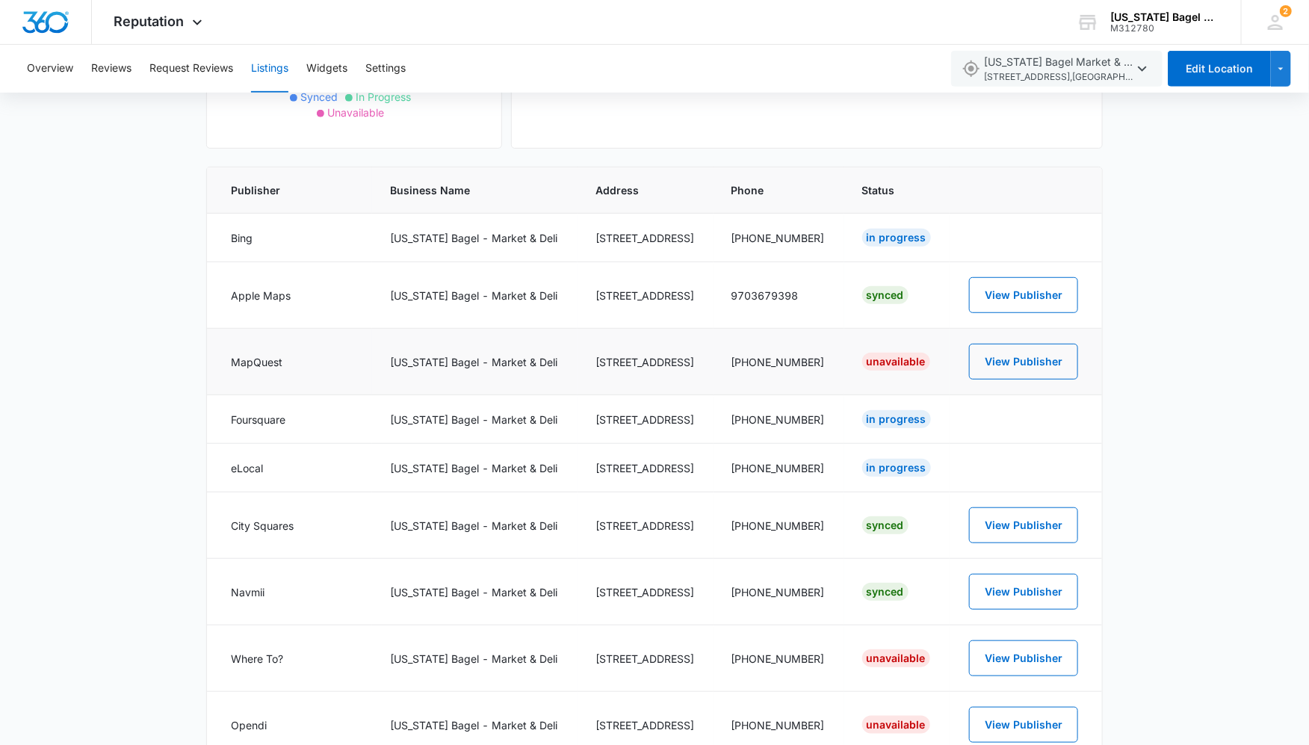
scroll to position [308, 0]
click at [1014, 294] on button "View Publisher" at bounding box center [1023, 294] width 109 height 36
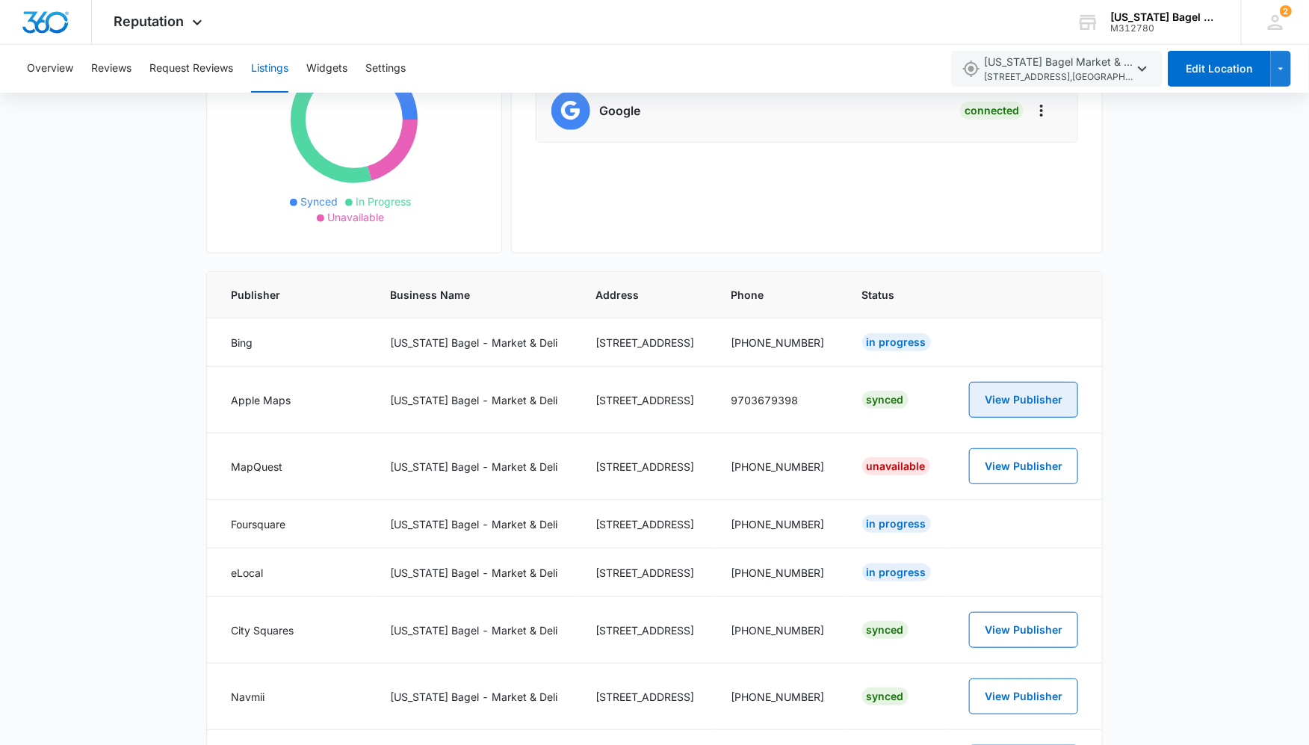
scroll to position [188, 0]
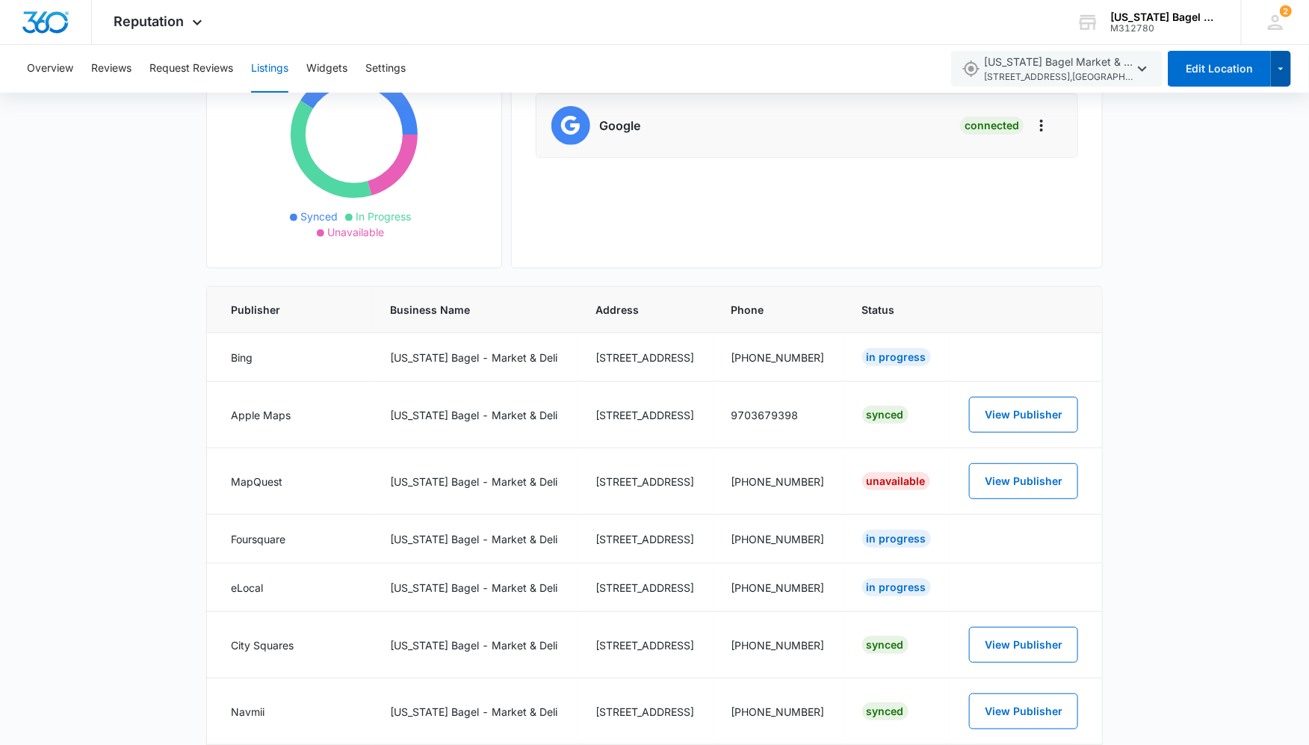
click at [1282, 60] on icon "button" at bounding box center [1281, 69] width 13 height 18
click at [1120, 44] on div "[US_STATE] Bagel Company M312780 Your Accounts View All" at bounding box center [1147, 22] width 187 height 44
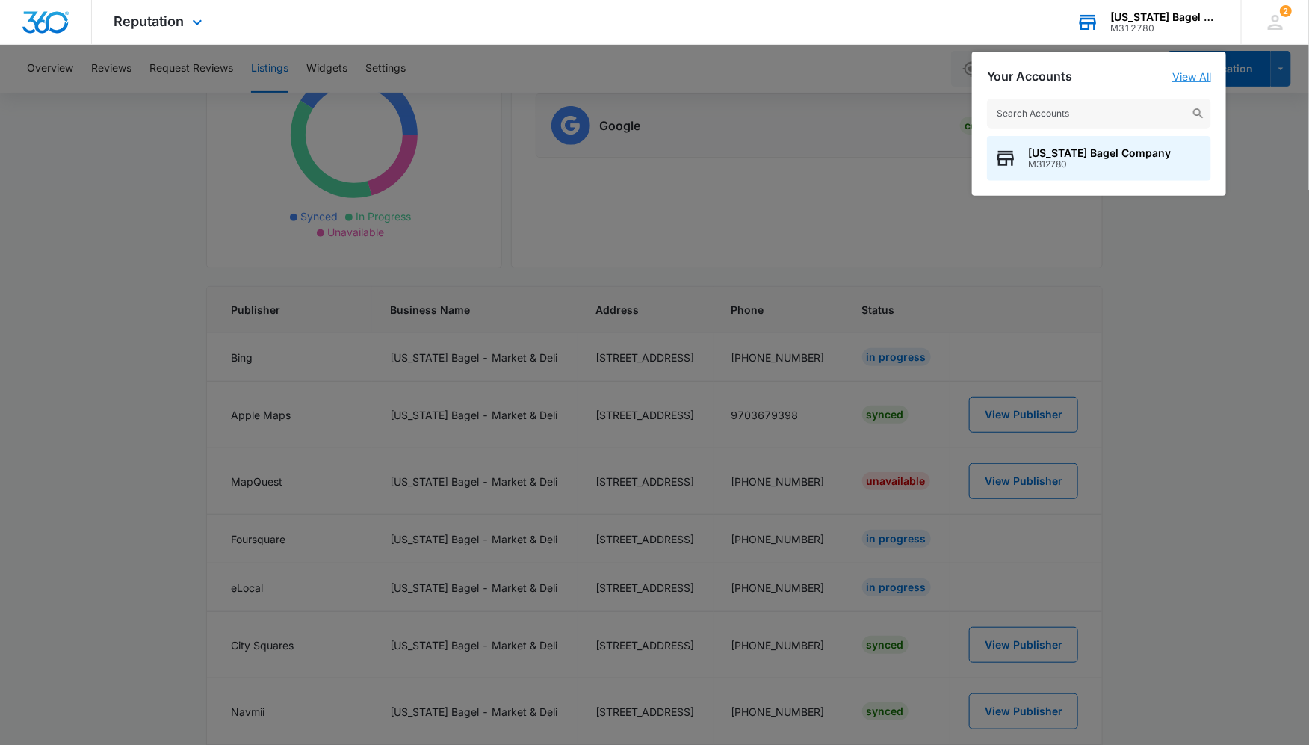
click at [1196, 72] on link "View All" at bounding box center [1191, 76] width 39 height 13
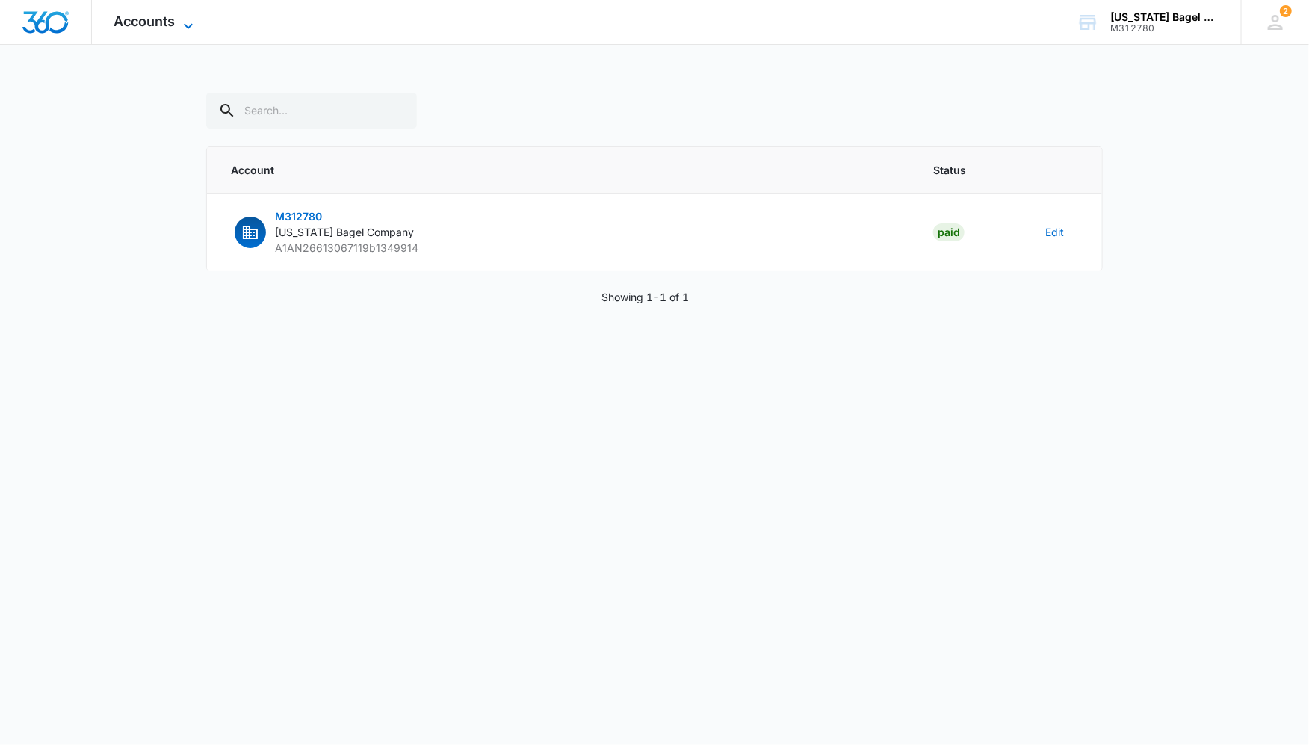
click at [154, 28] on span "Accounts" at bounding box center [144, 21] width 61 height 16
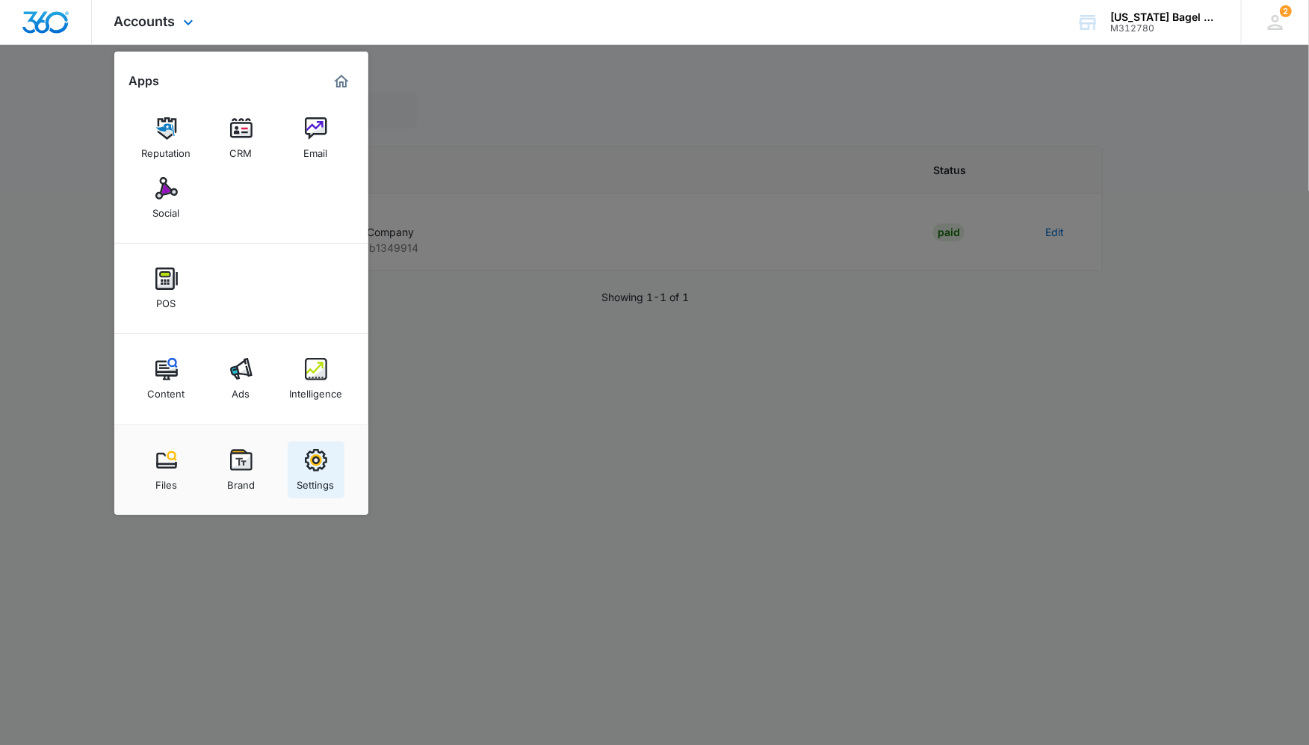
click at [327, 478] on div "Settings" at bounding box center [315, 481] width 37 height 19
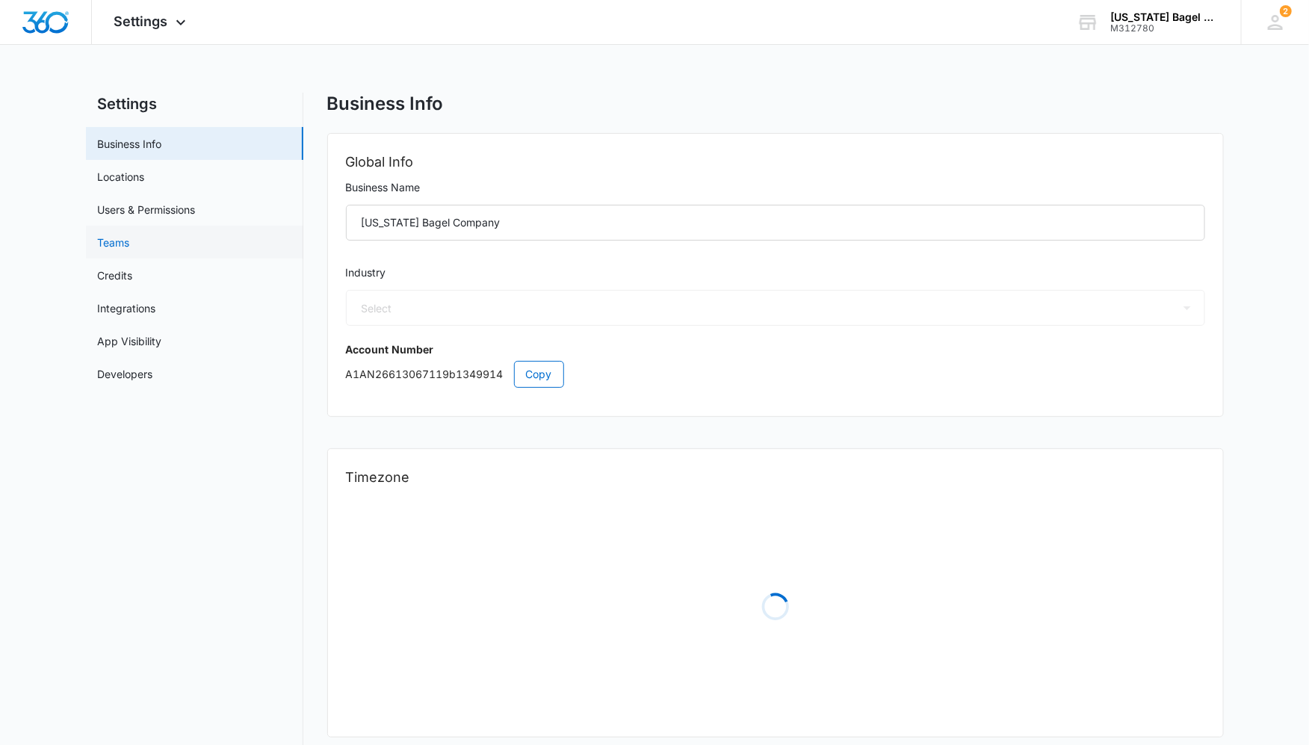
select select "11"
select select "US"
select select "America/Denver"
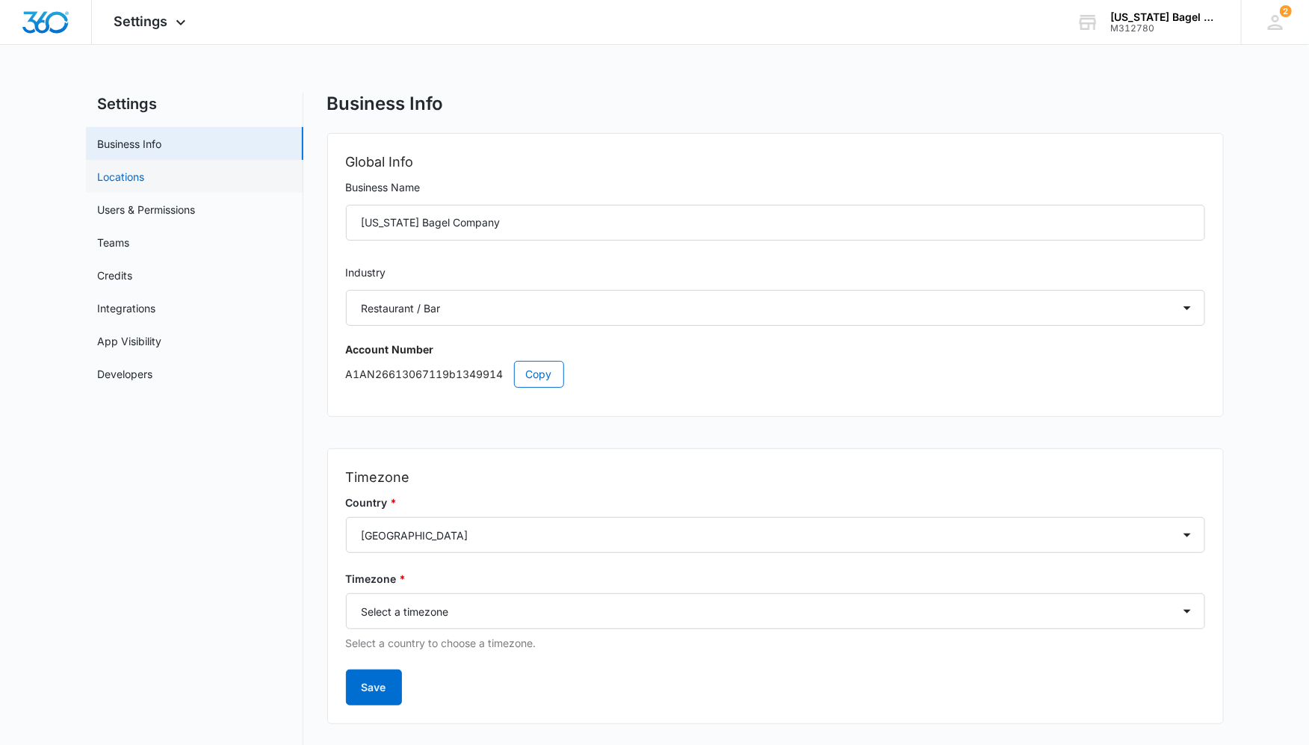
click at [145, 185] on link "Locations" at bounding box center [121, 177] width 47 height 16
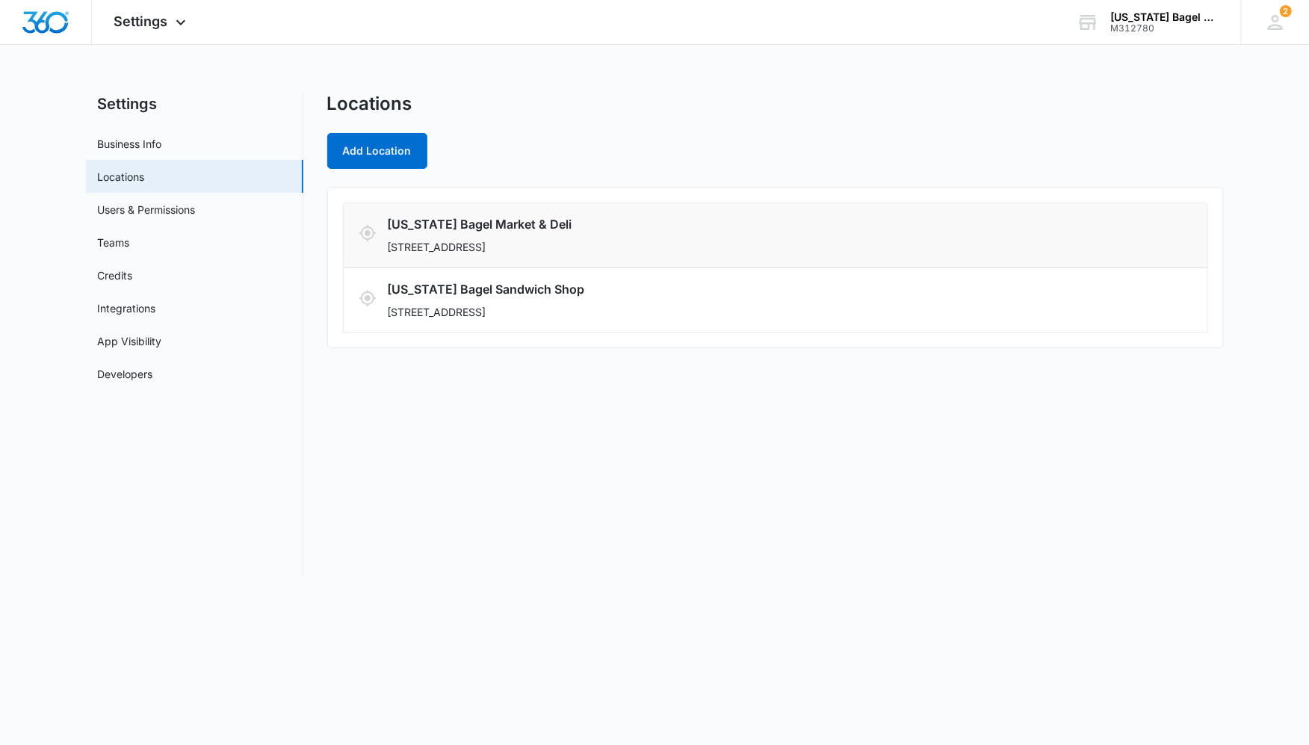
click at [521, 241] on div "Colorado Bagel Market & Deli 2851 Riverside Plaza, Steamboat Springs, CO 80487" at bounding box center [705, 235] width 637 height 40
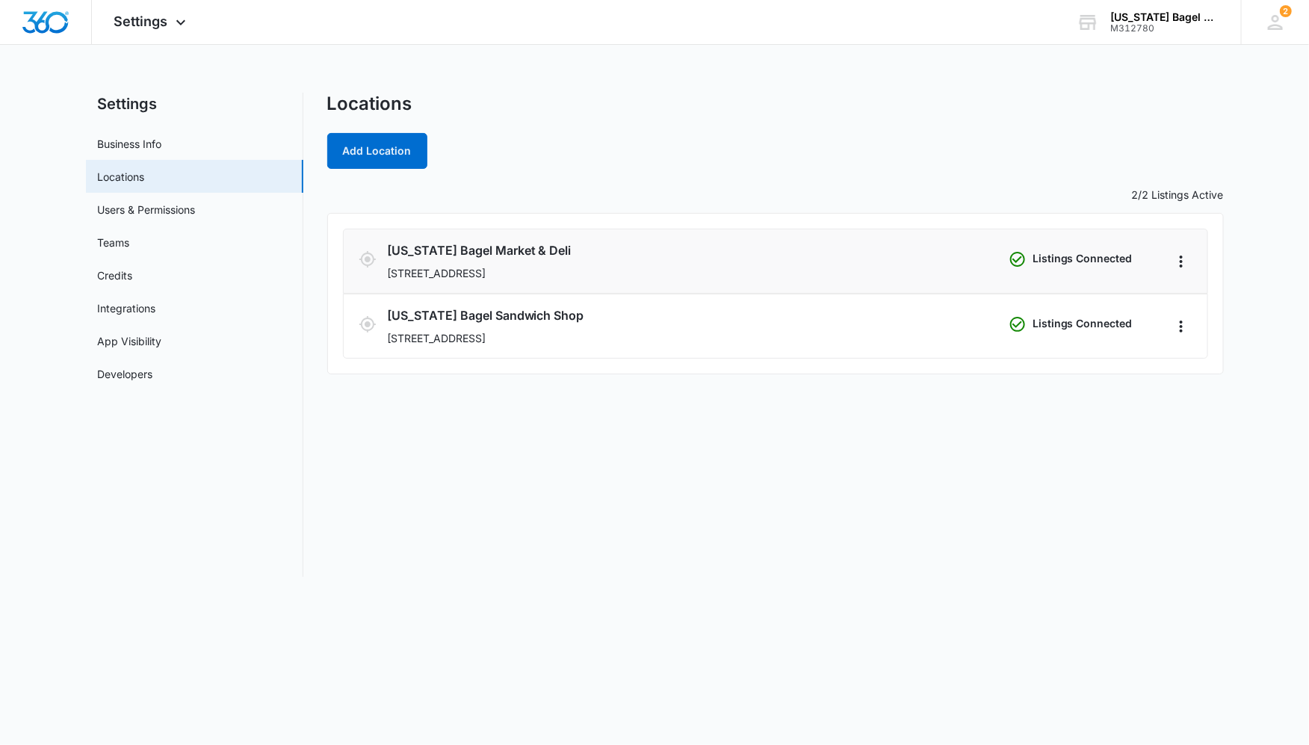
click at [548, 268] on p "[STREET_ADDRESS]" at bounding box center [695, 273] width 616 height 16
click at [1181, 260] on icon "Actions" at bounding box center [1181, 262] width 3 height 12
click at [1202, 302] on link "Edit" at bounding box center [1199, 302] width 19 height 13
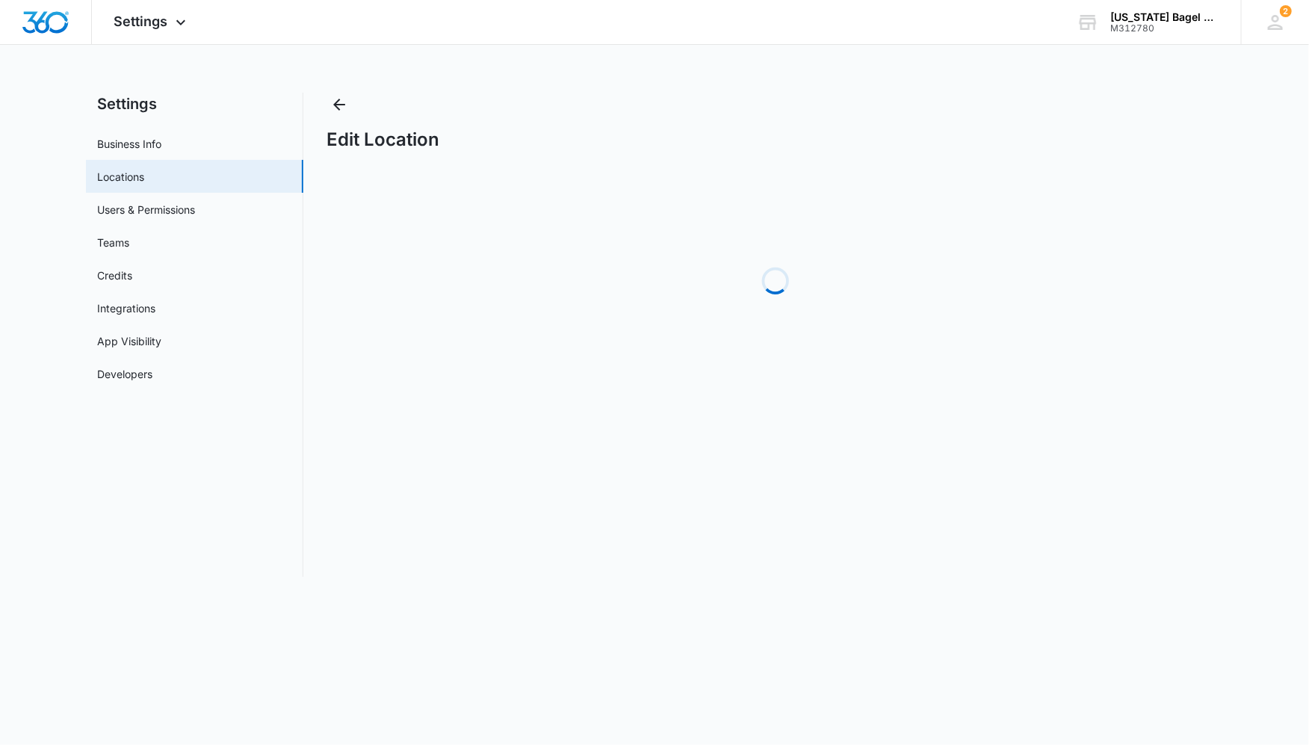
select select "[US_STATE]"
select select "2024"
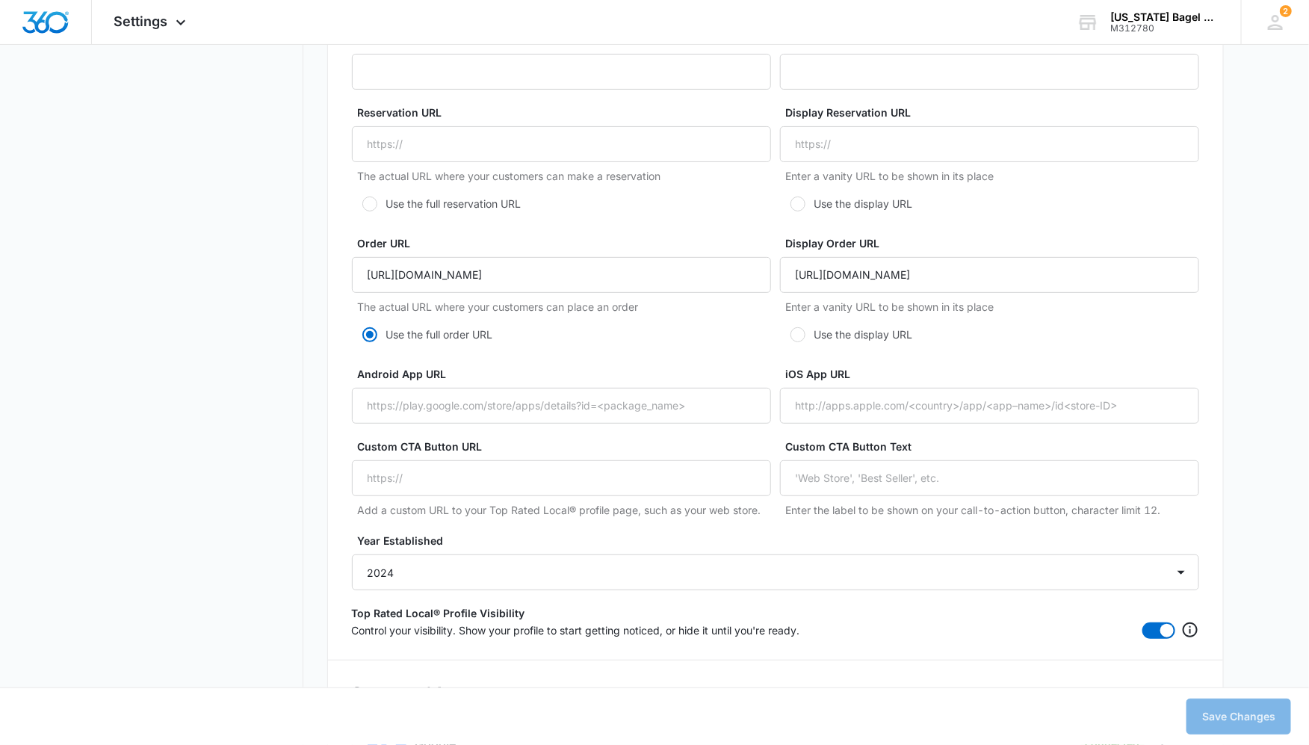
scroll to position [2862, 0]
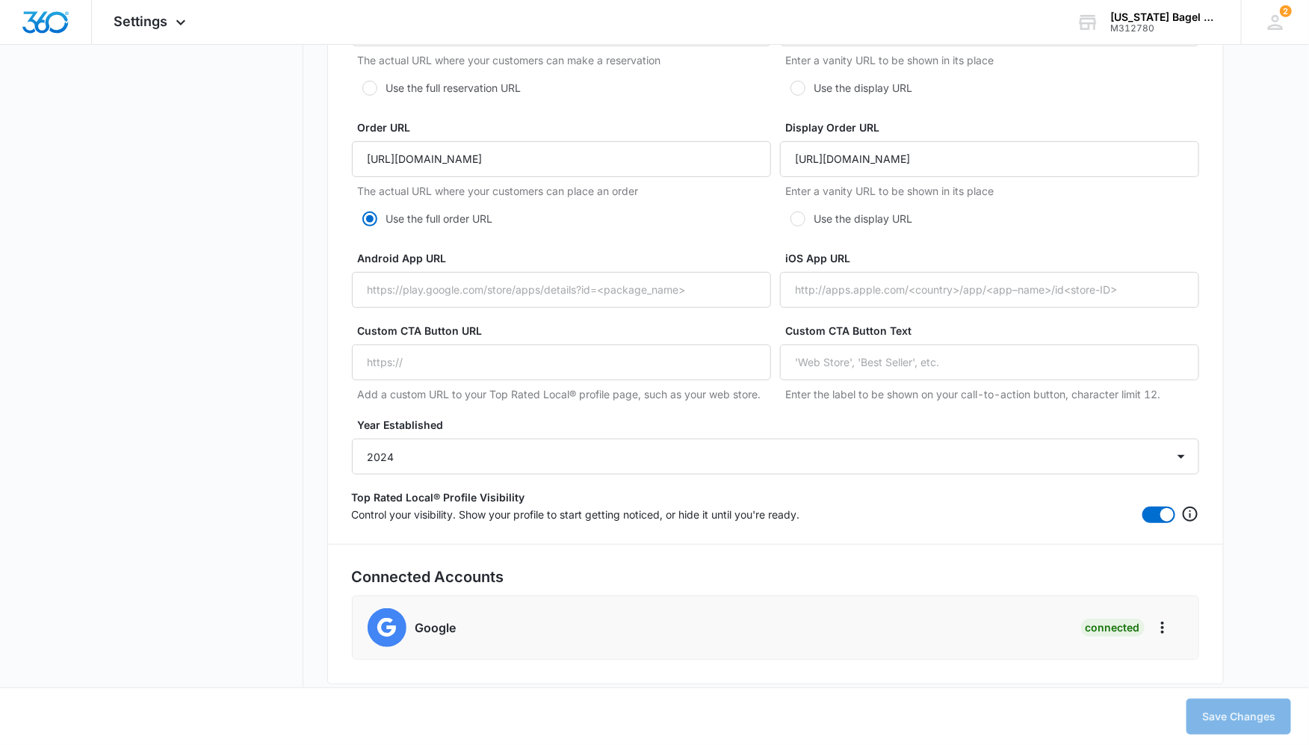
click at [1175, 622] on div "Connected" at bounding box center [1132, 628] width 102 height 18
click at [1163, 623] on icon "Actions" at bounding box center [1162, 628] width 3 height 12
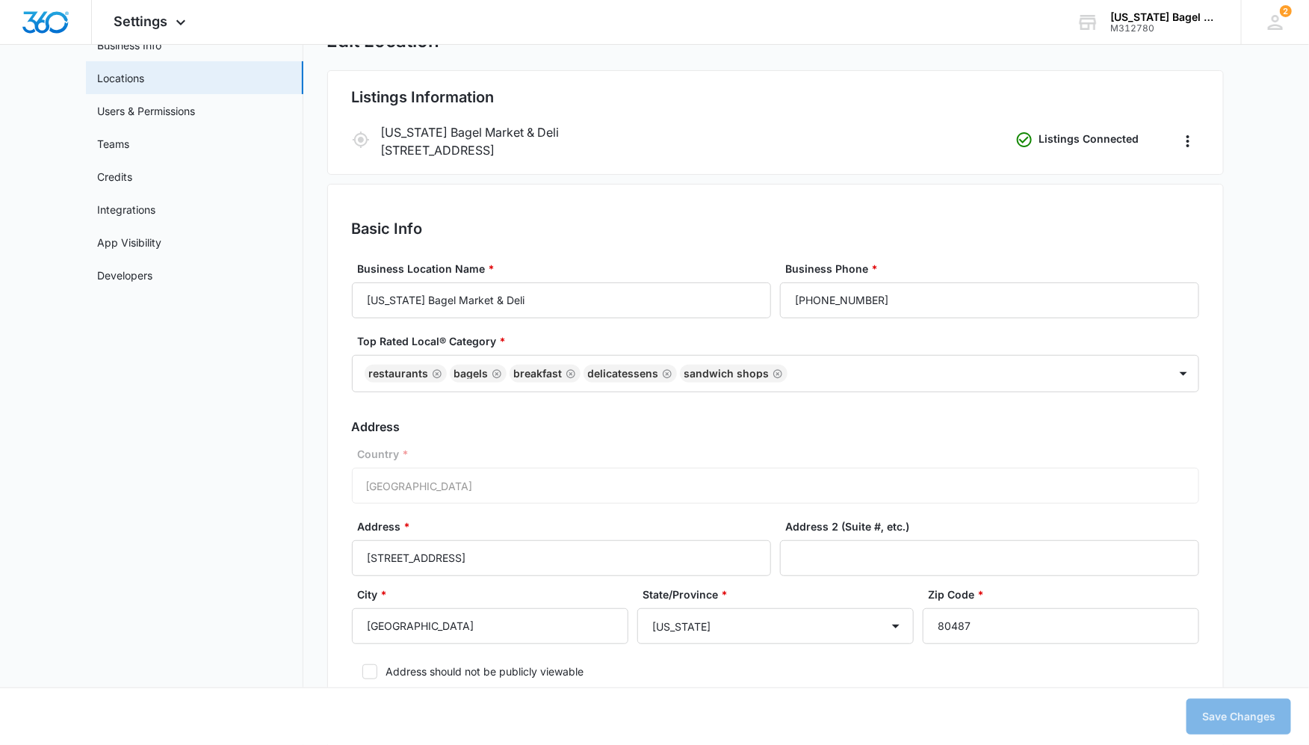
scroll to position [0, 0]
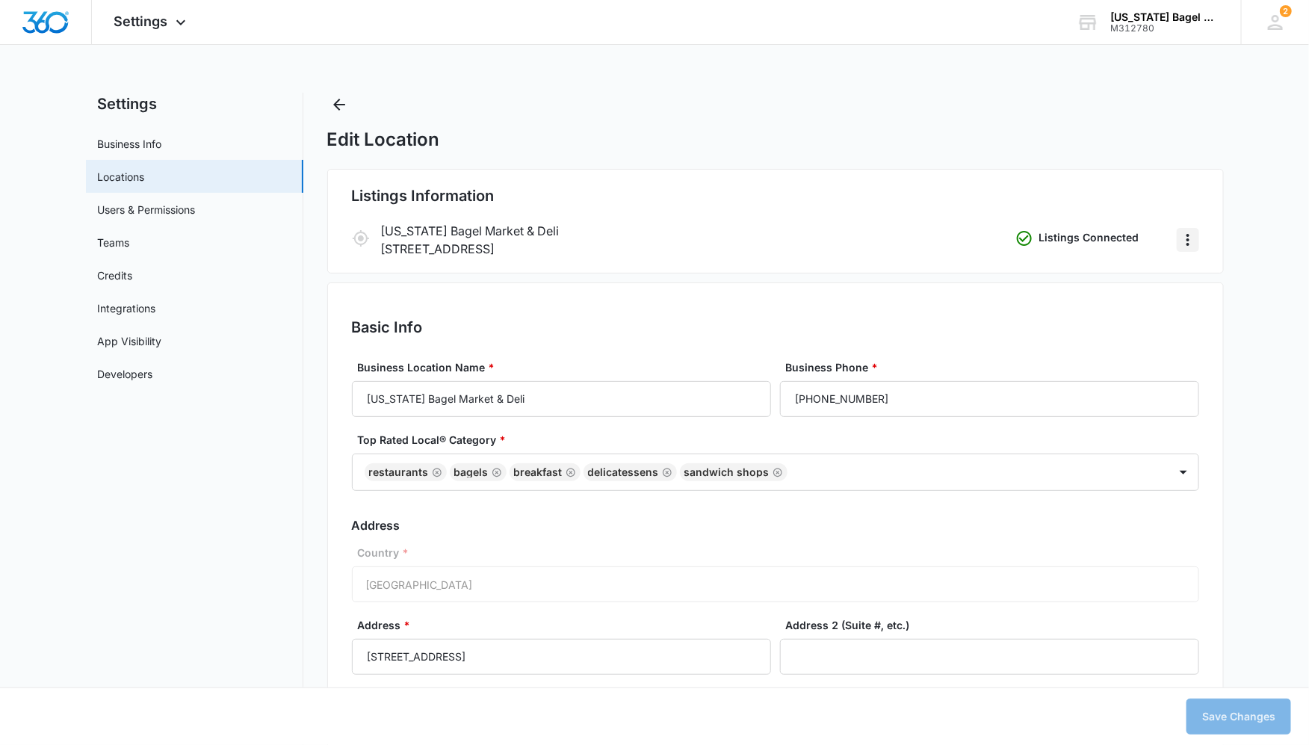
click at [1189, 240] on icon "Actions" at bounding box center [1188, 240] width 3 height 12
click at [1153, 25] on div "M312780" at bounding box center [1164, 28] width 109 height 10
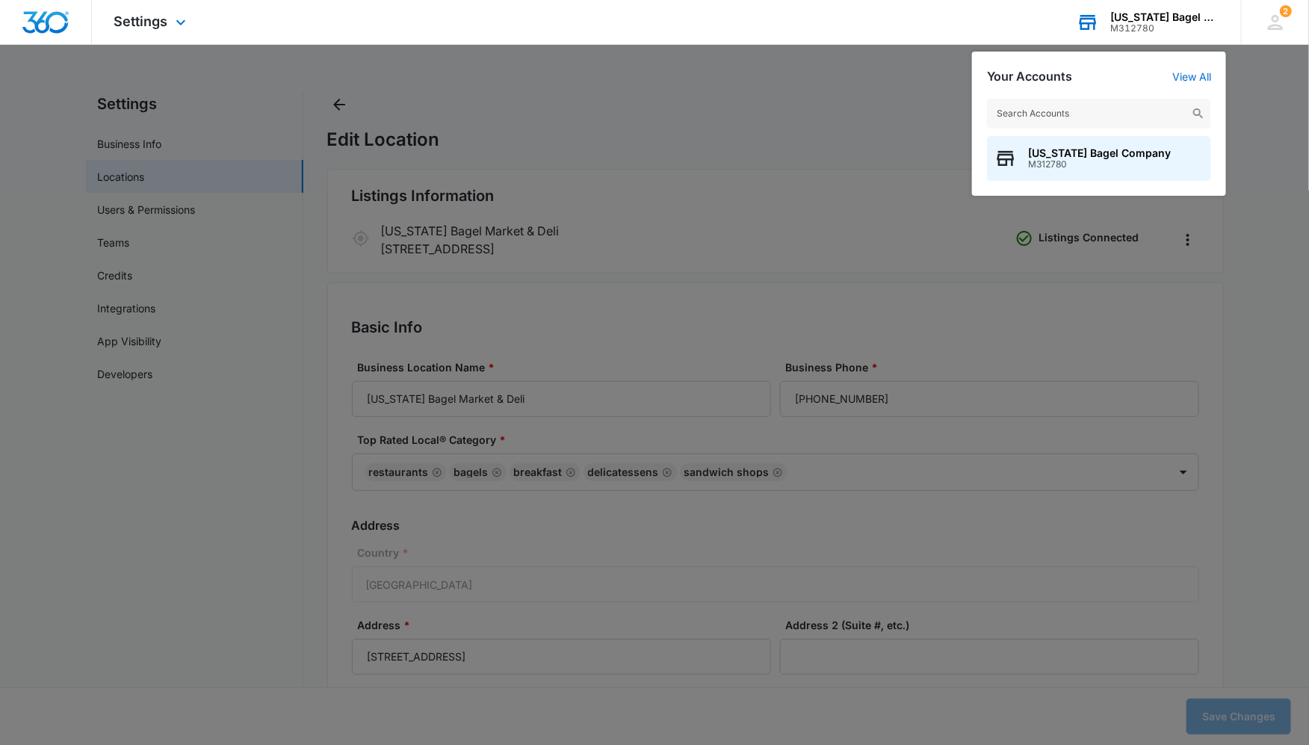
click at [1153, 25] on div "M312780" at bounding box center [1164, 28] width 109 height 10
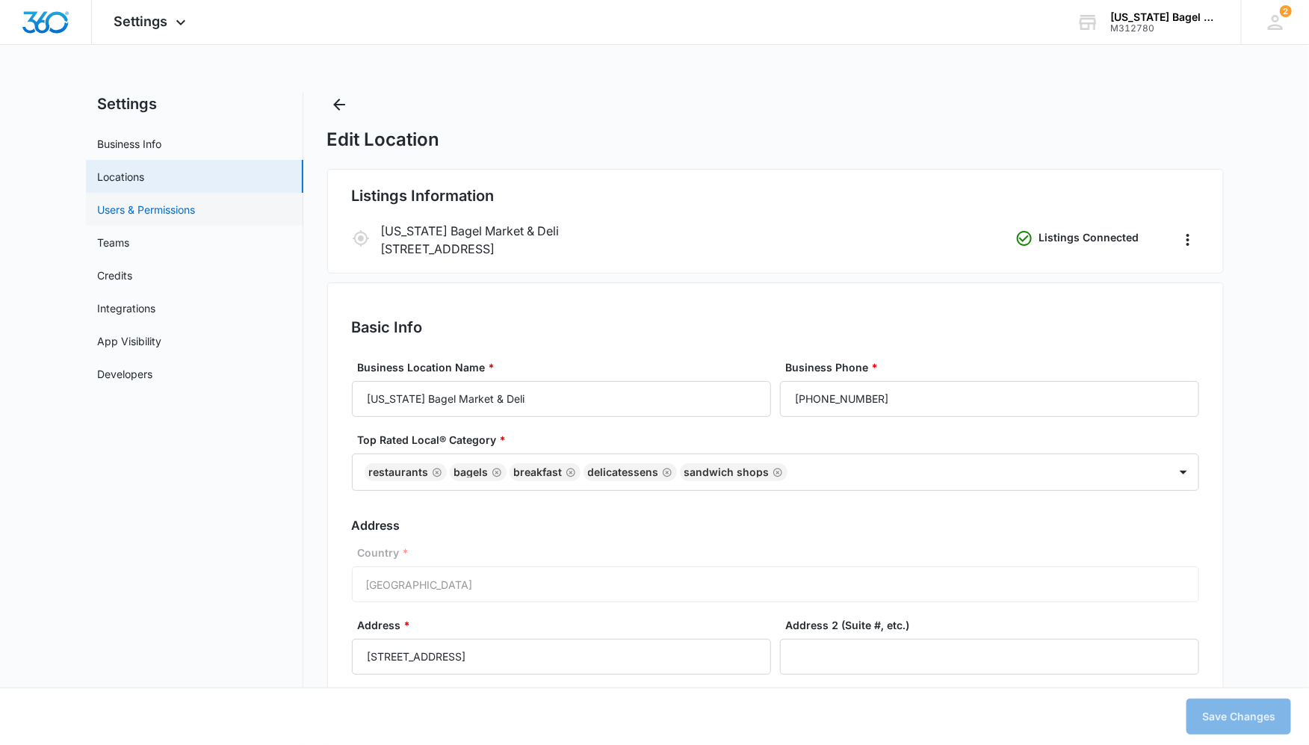
click at [175, 208] on link "Users & Permissions" at bounding box center [147, 210] width 98 height 16
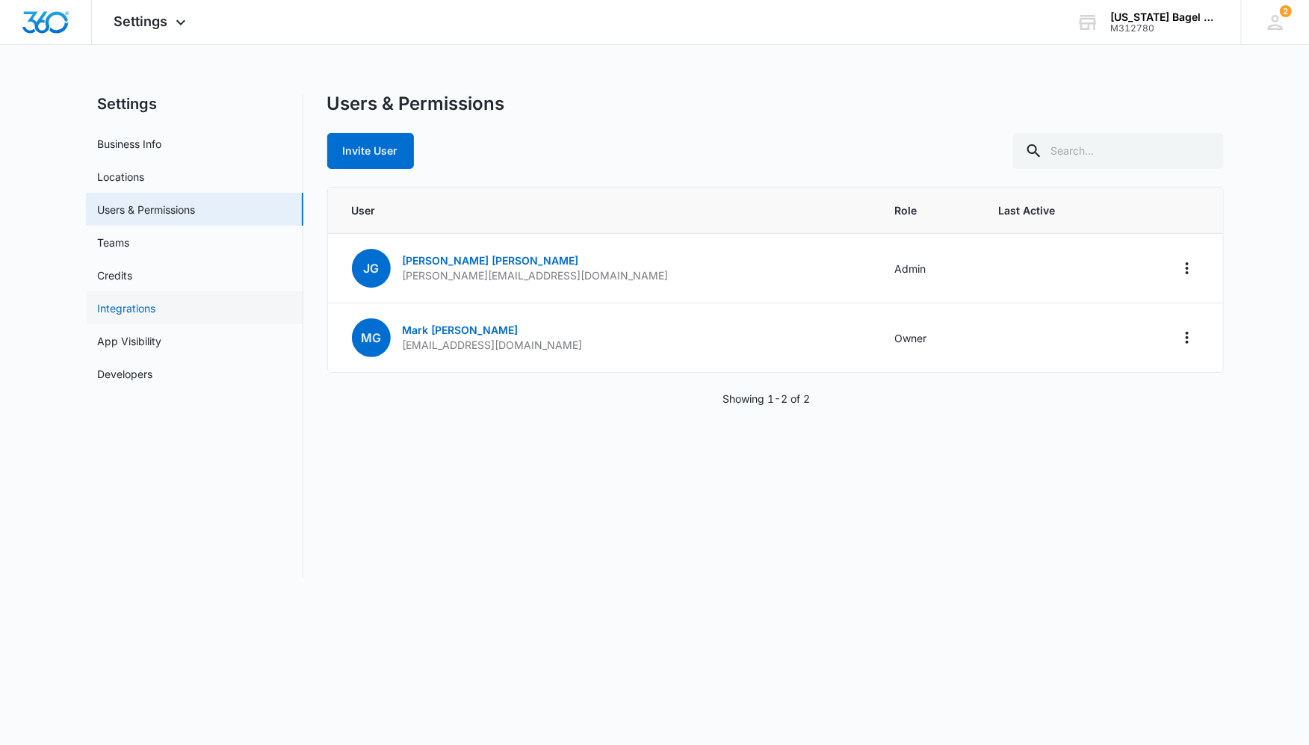
click at [156, 306] on link "Integrations" at bounding box center [127, 308] width 58 height 16
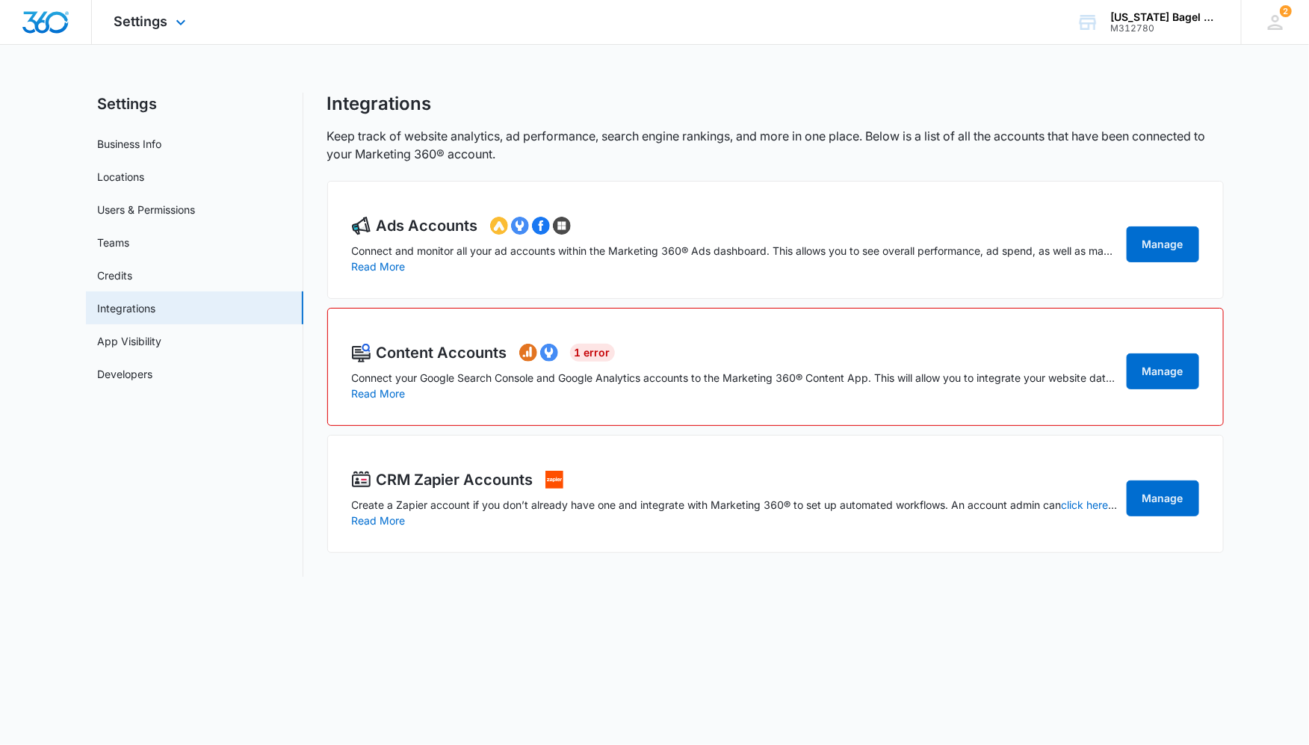
click at [144, 38] on div "Settings Apps Reputation CRM Email Social POS Content Ads Intelligence Files Br…" at bounding box center [152, 22] width 120 height 44
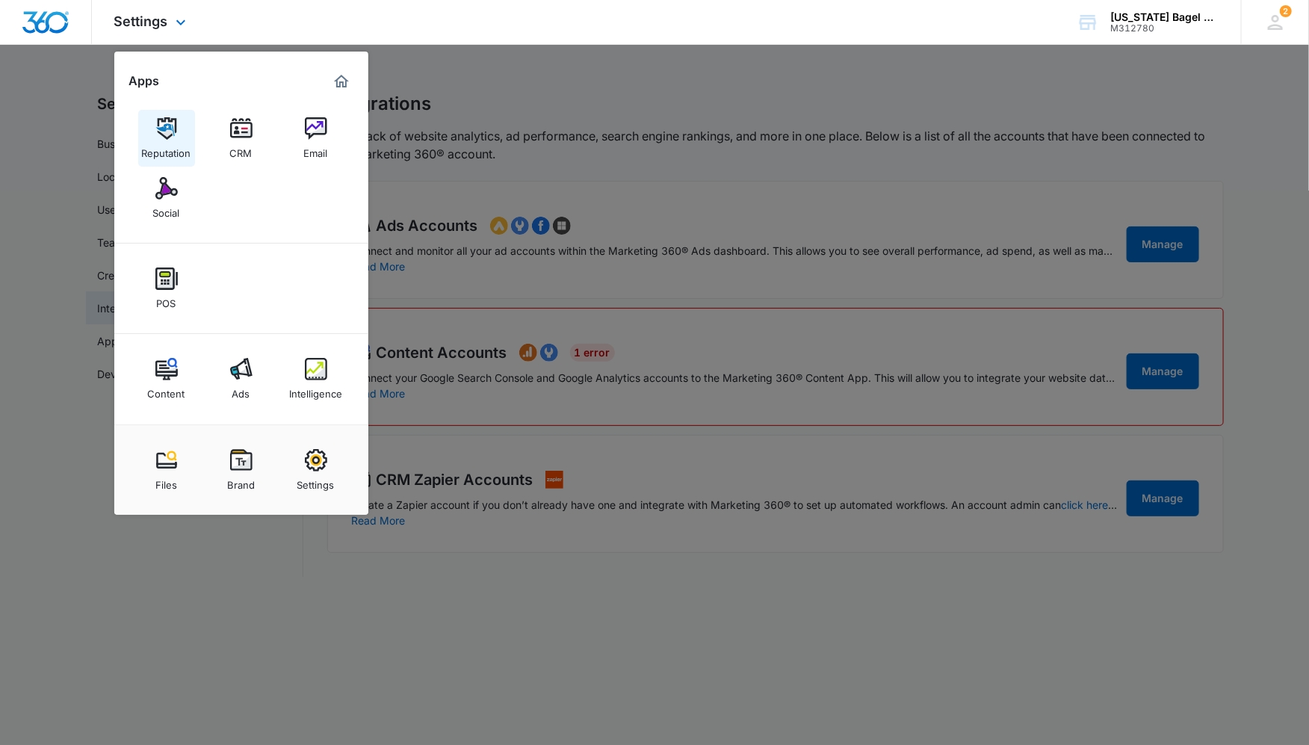
click at [170, 127] on img at bounding box center [166, 128] width 22 height 22
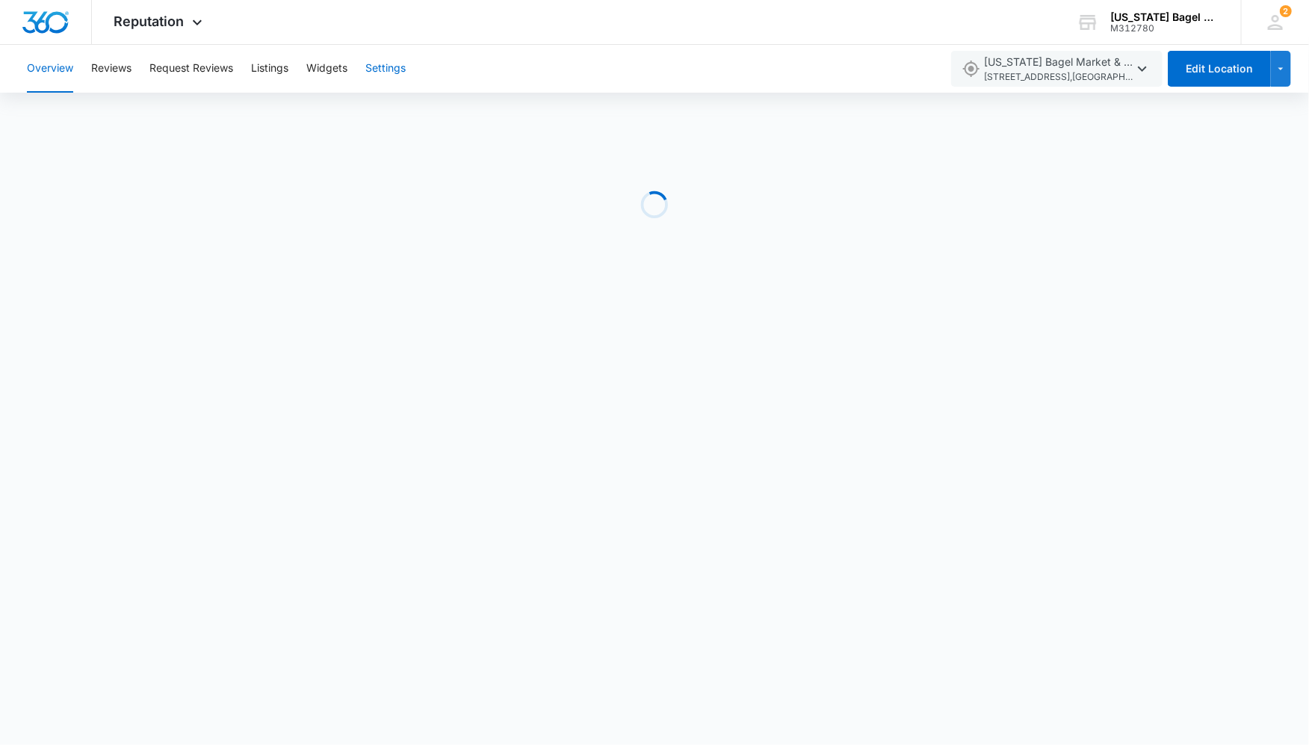
click at [393, 75] on button "Settings" at bounding box center [385, 69] width 40 height 48
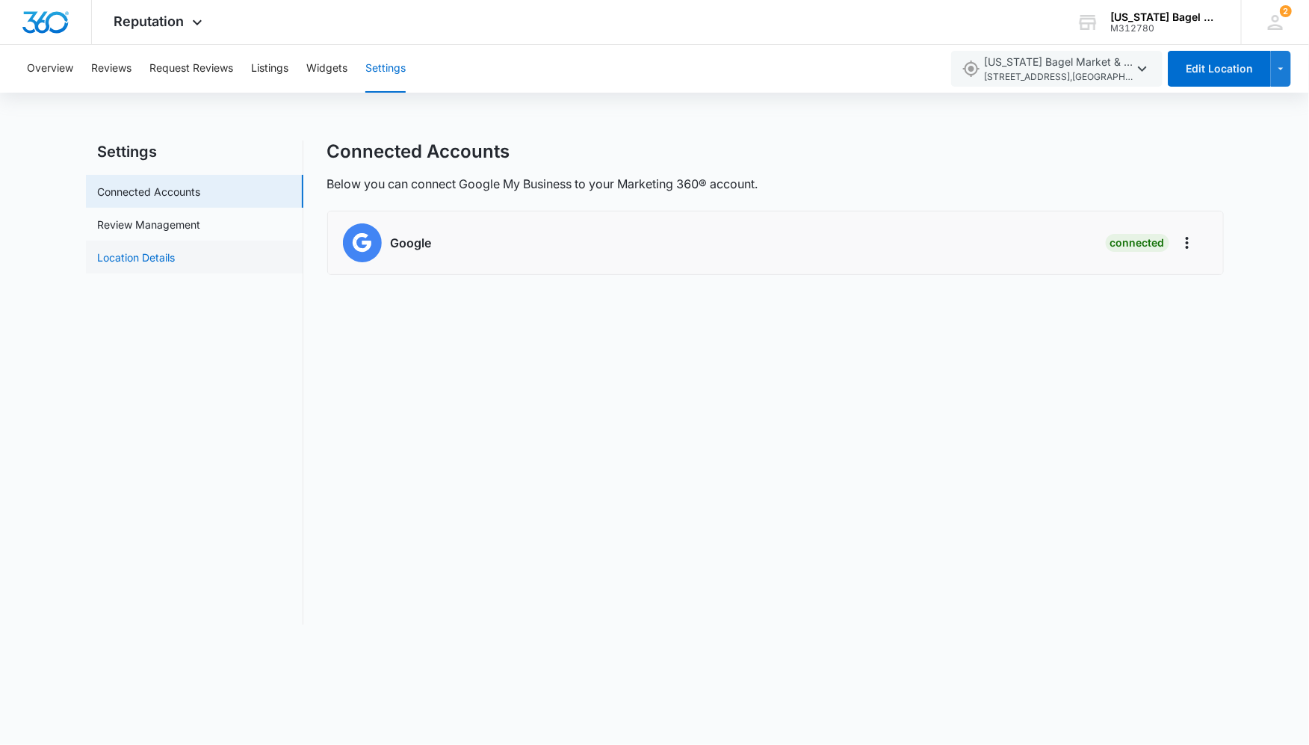
click at [159, 251] on link "Location Details" at bounding box center [137, 258] width 78 height 16
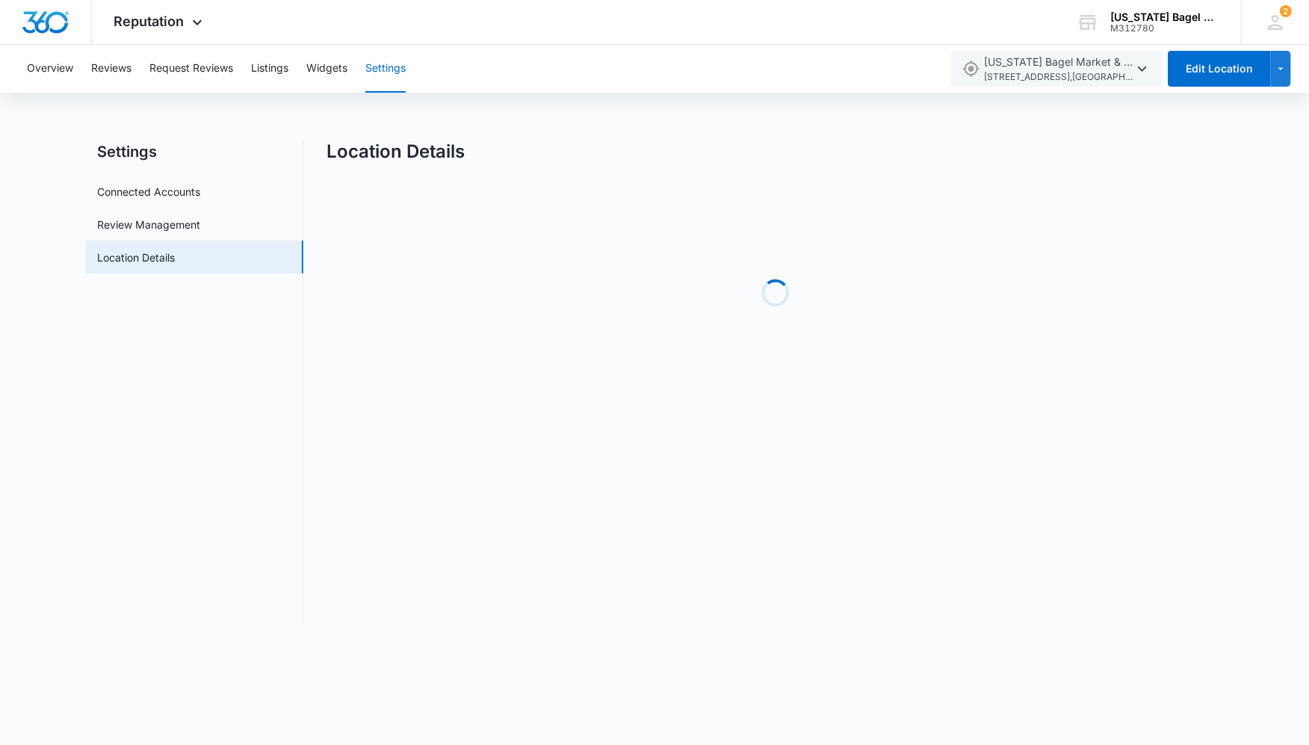
select select "[US_STATE]"
select select "2024"
